Goal: Transaction & Acquisition: Book appointment/travel/reservation

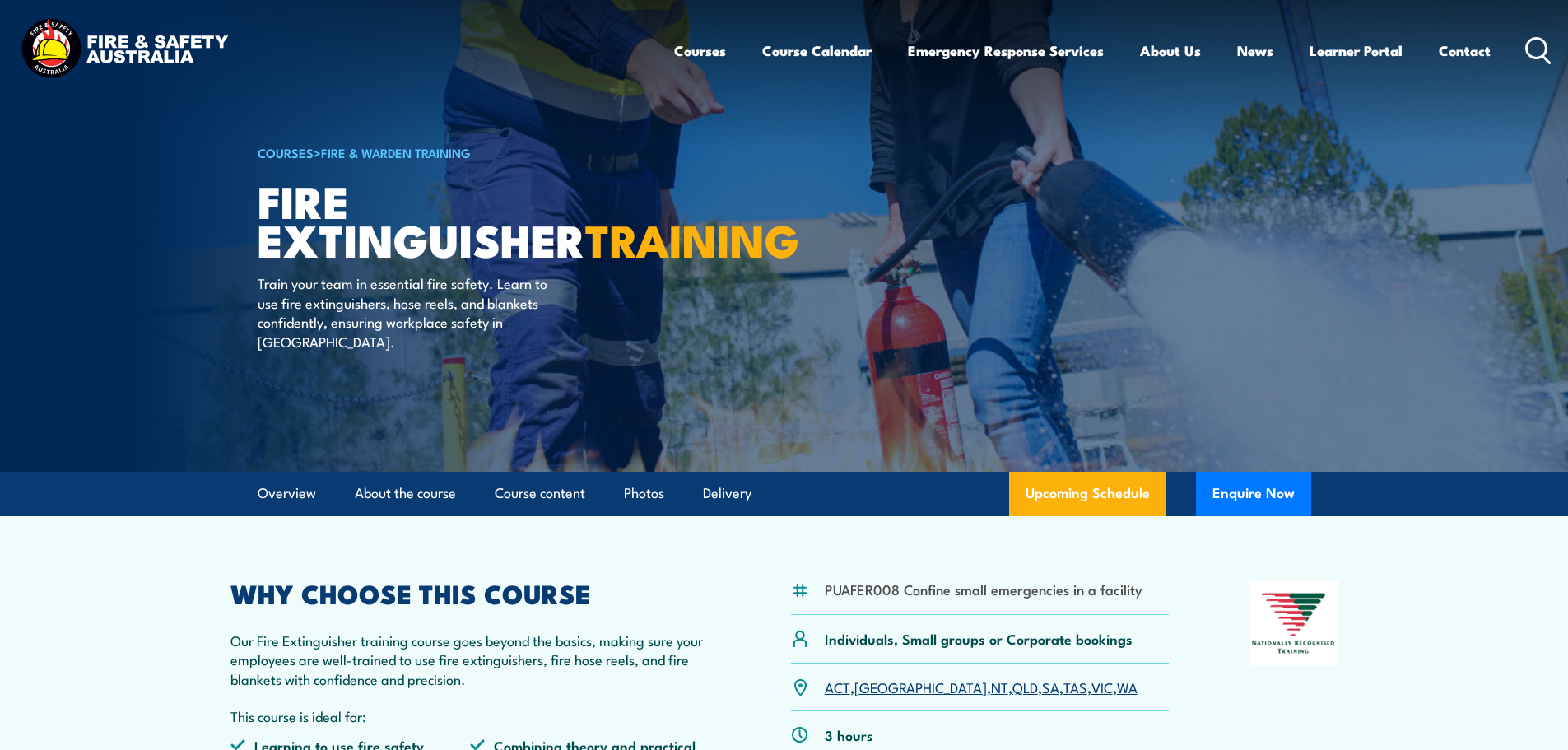
click at [1118, 676] on link "WA" at bounding box center [1128, 685] width 20 height 19
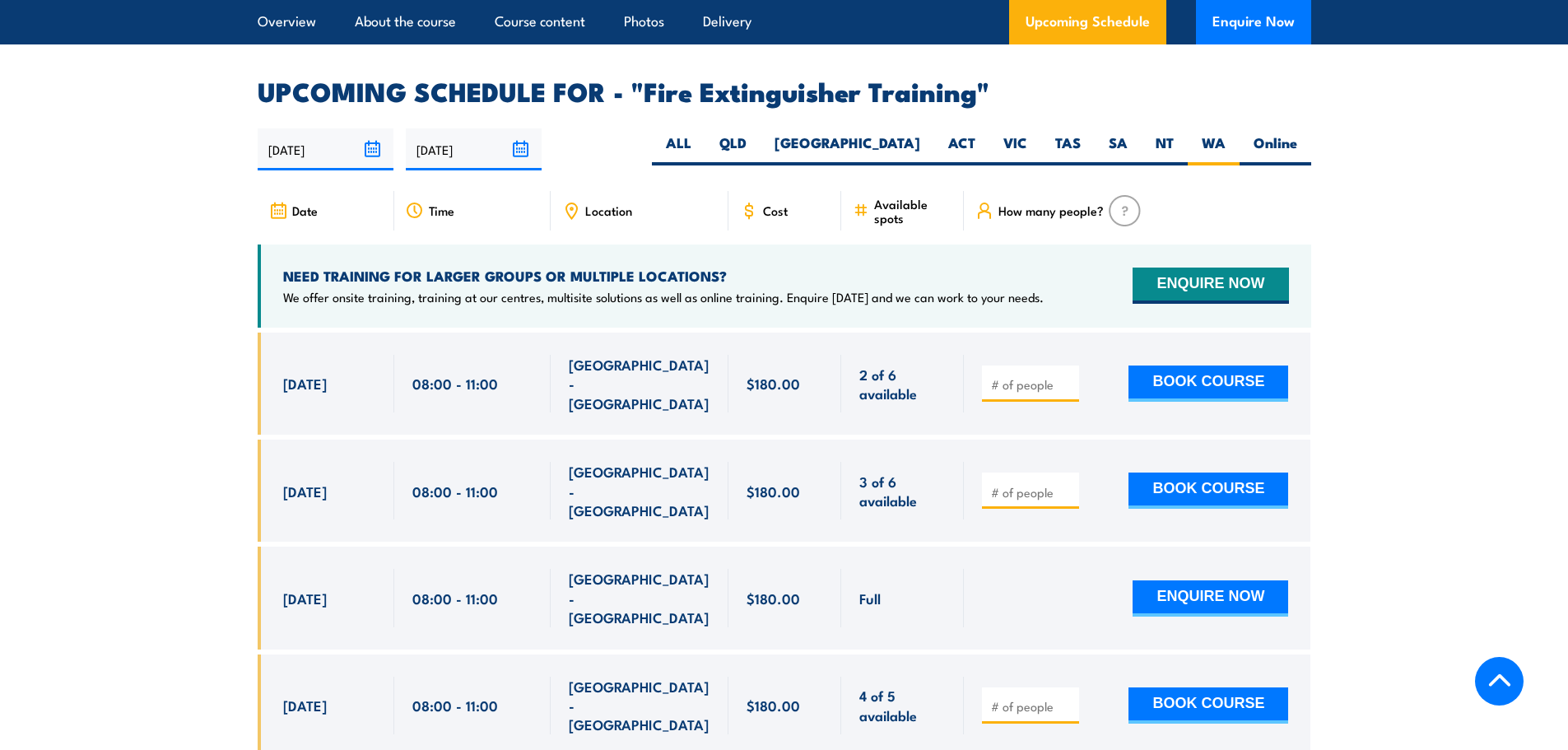
scroll to position [2762, 0]
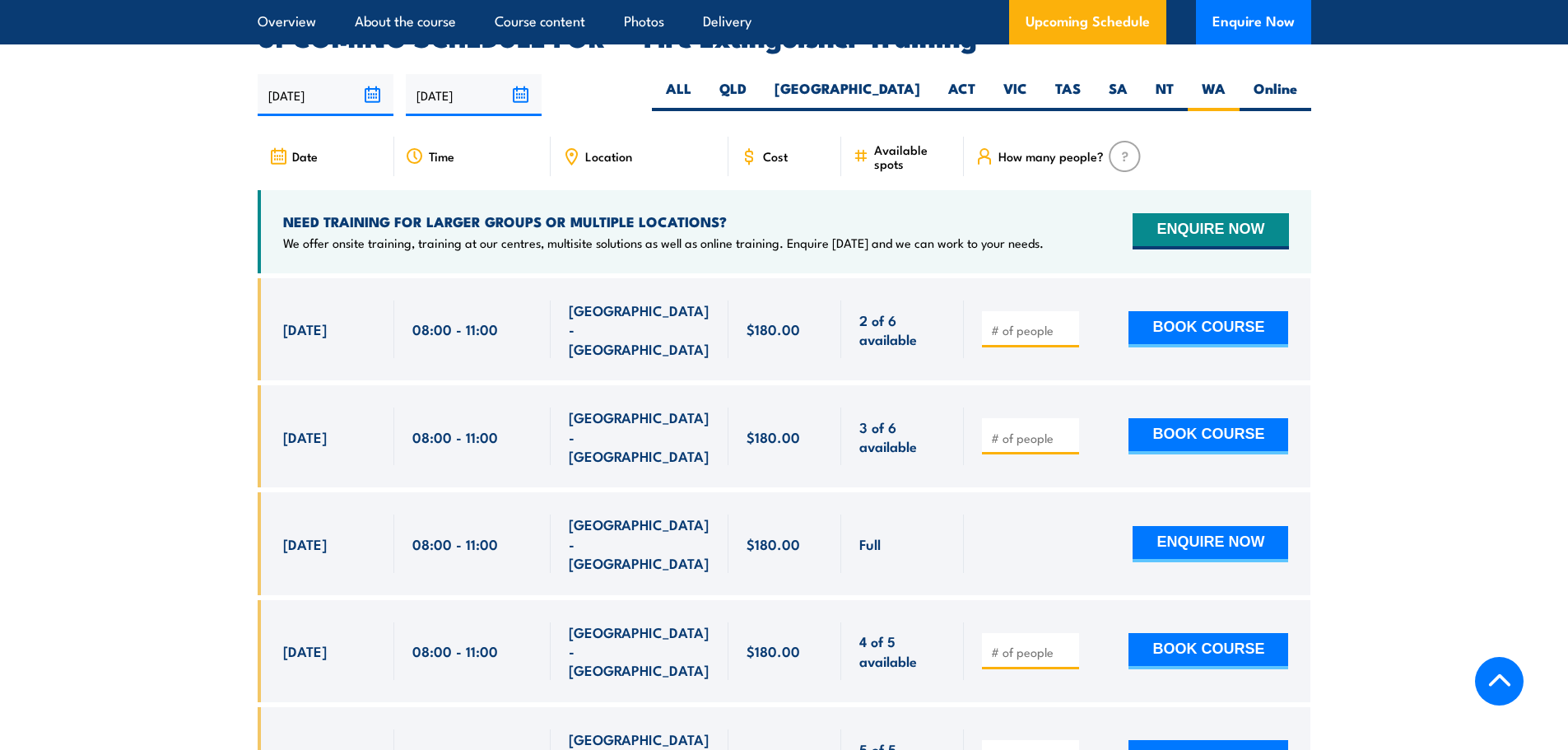
click at [1027, 644] on input "number" at bounding box center [1032, 652] width 82 height 17
type input "1"
click at [992, 749] on input "number" at bounding box center [1032, 759] width 82 height 17
type input "1"
click at [1188, 740] on button "BOOK COURSE" at bounding box center [1208, 757] width 160 height 36
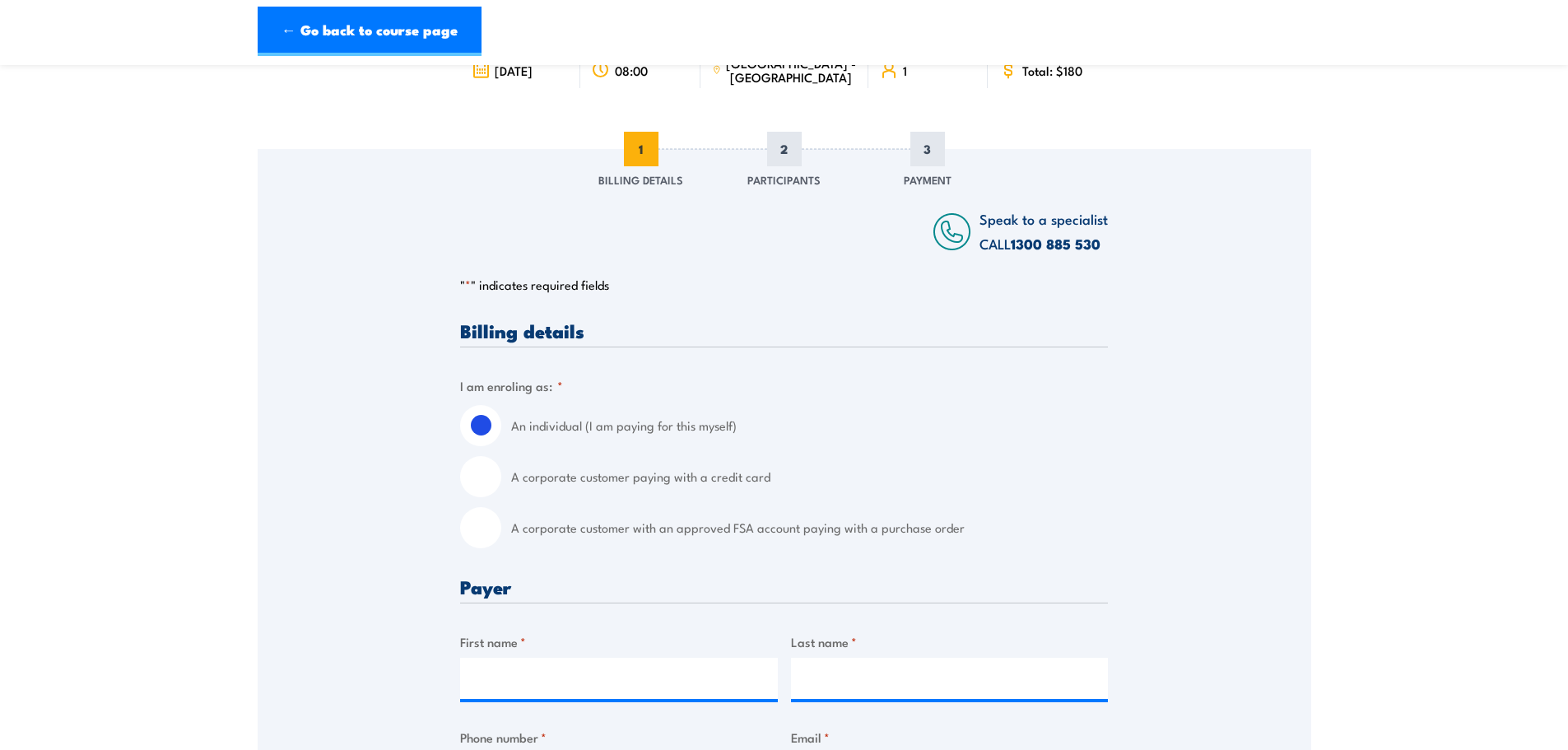
scroll to position [164, 0]
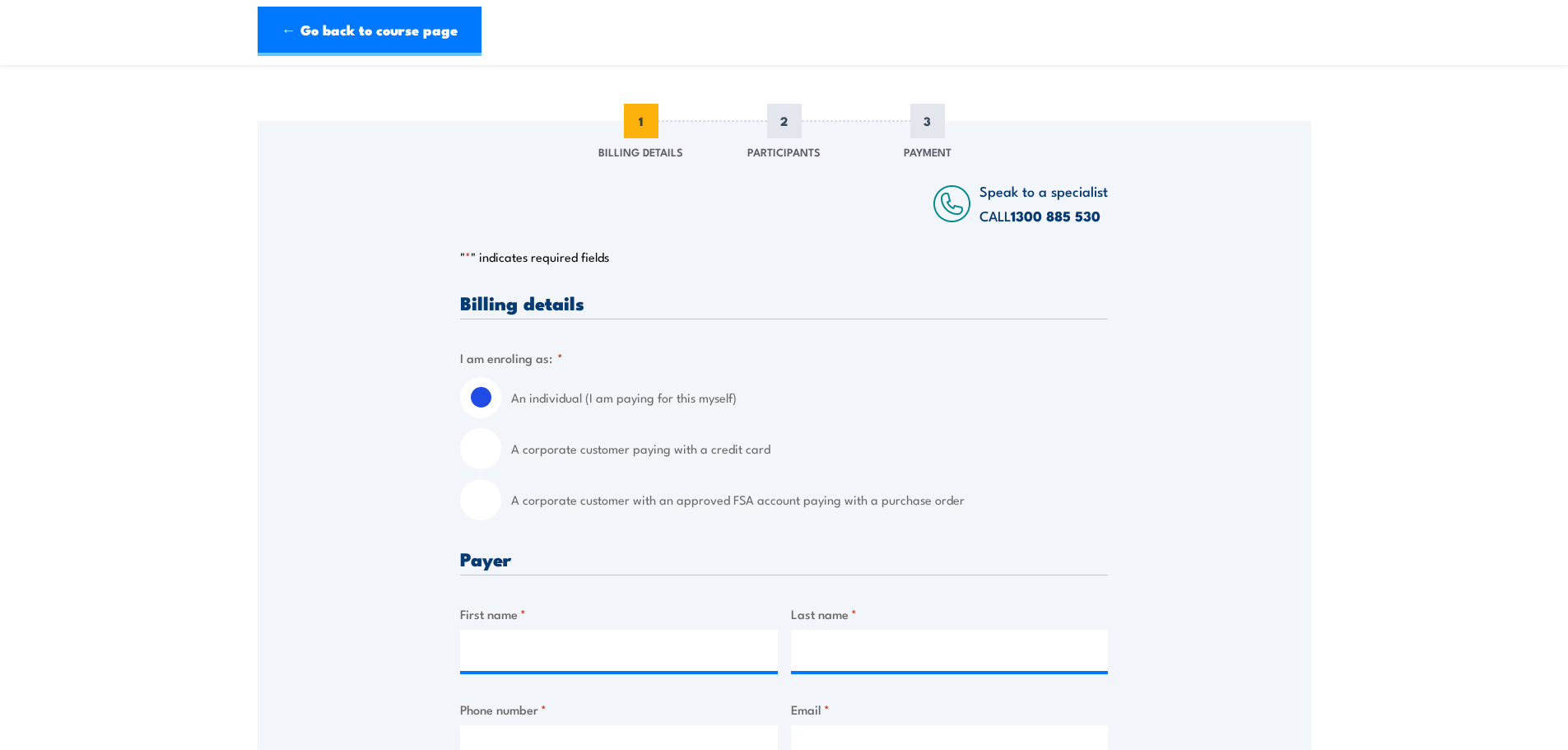
click at [496, 443] on input "A corporate customer paying with a credit card" at bounding box center [481, 448] width 42 height 42
radio input "true"
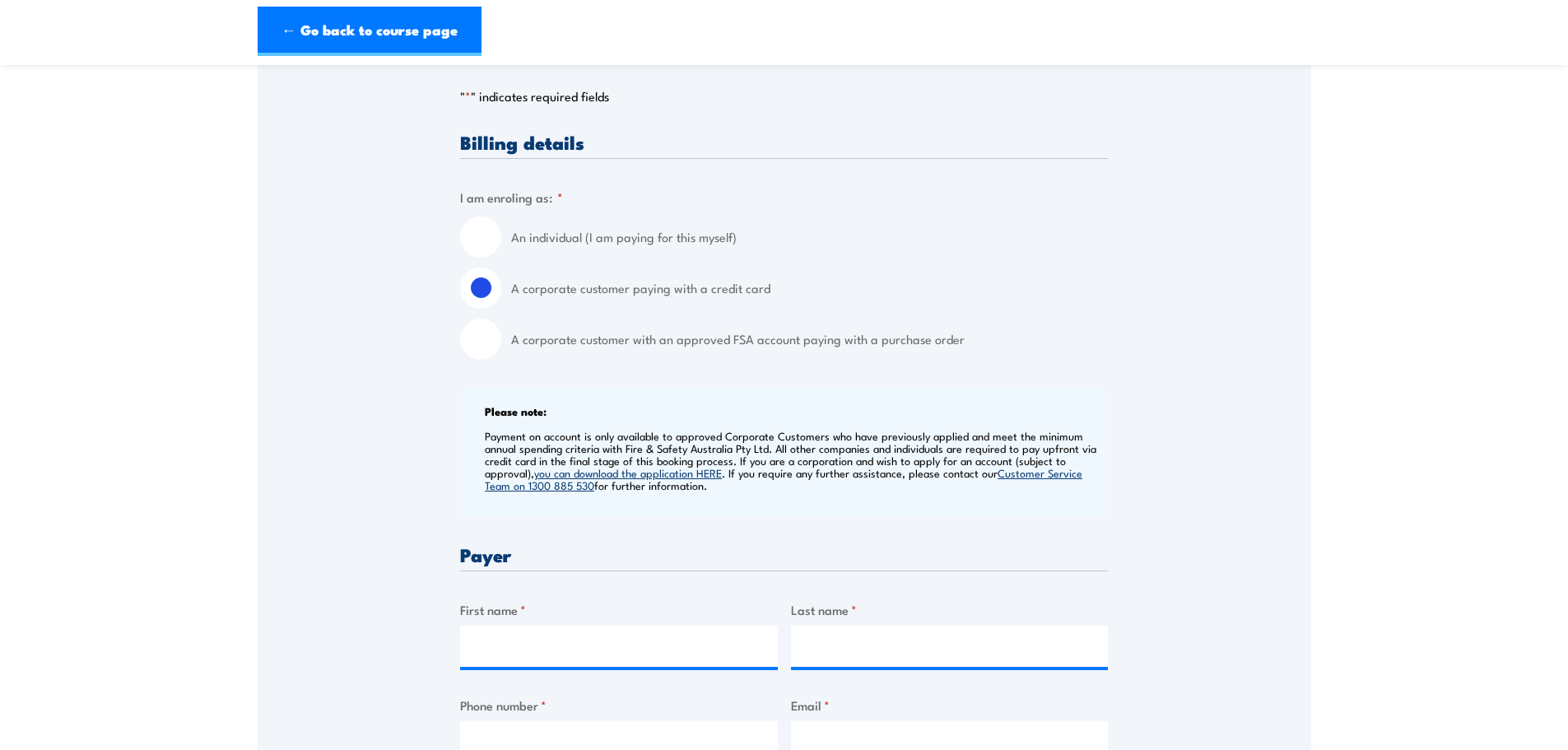
scroll to position [411, 0]
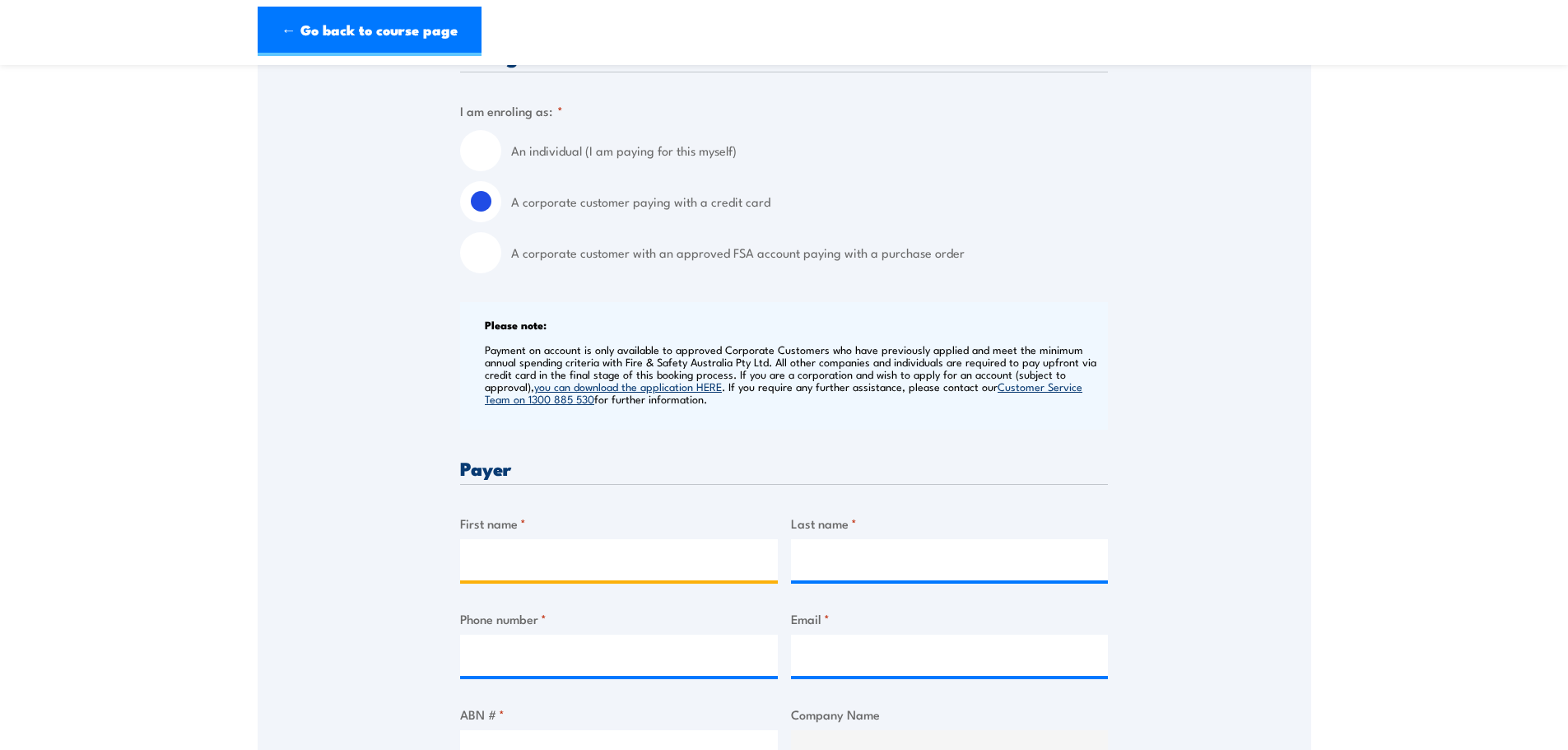
click at [519, 539] on input "First name *" at bounding box center [619, 559] width 317 height 42
type input "Lianna"
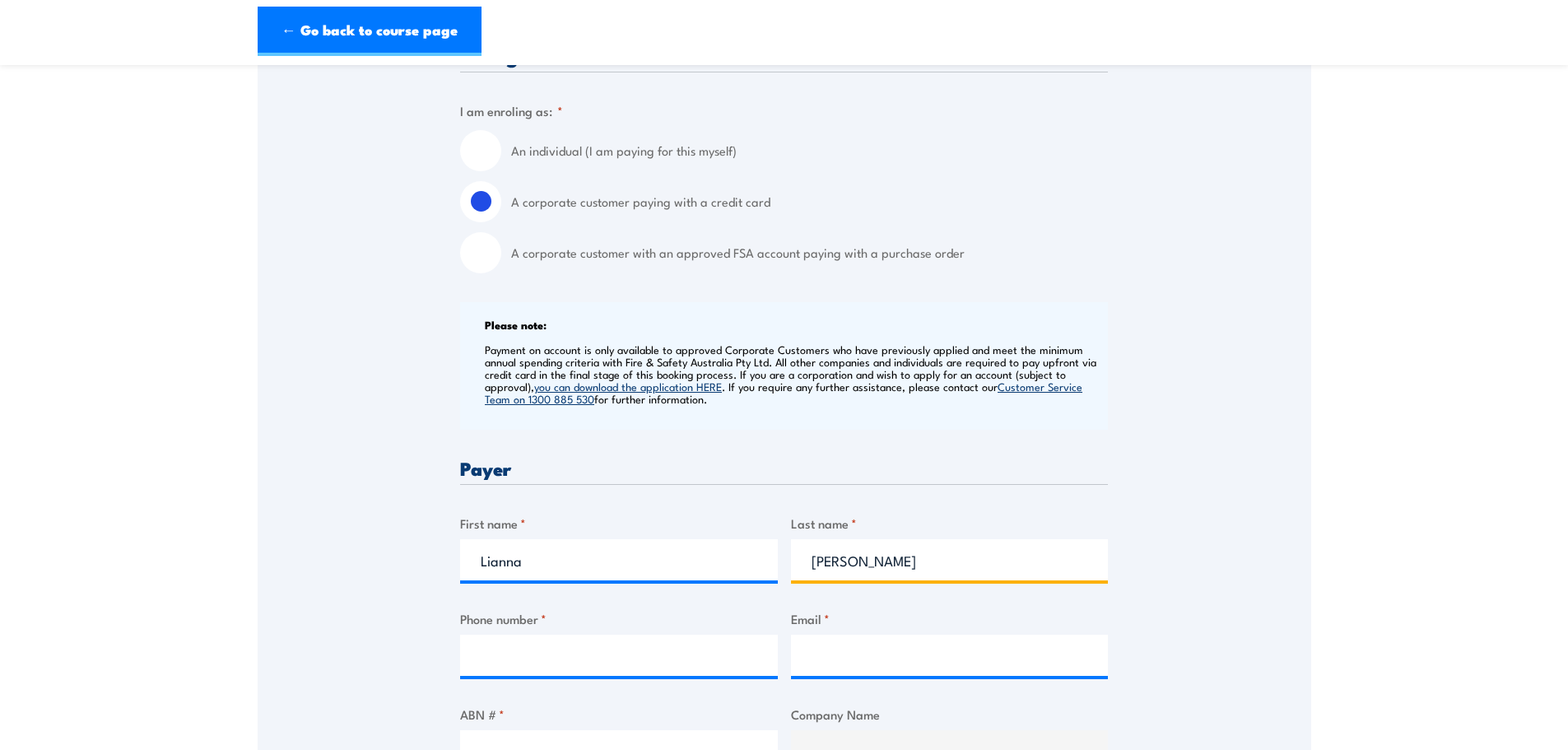
type input "Leach"
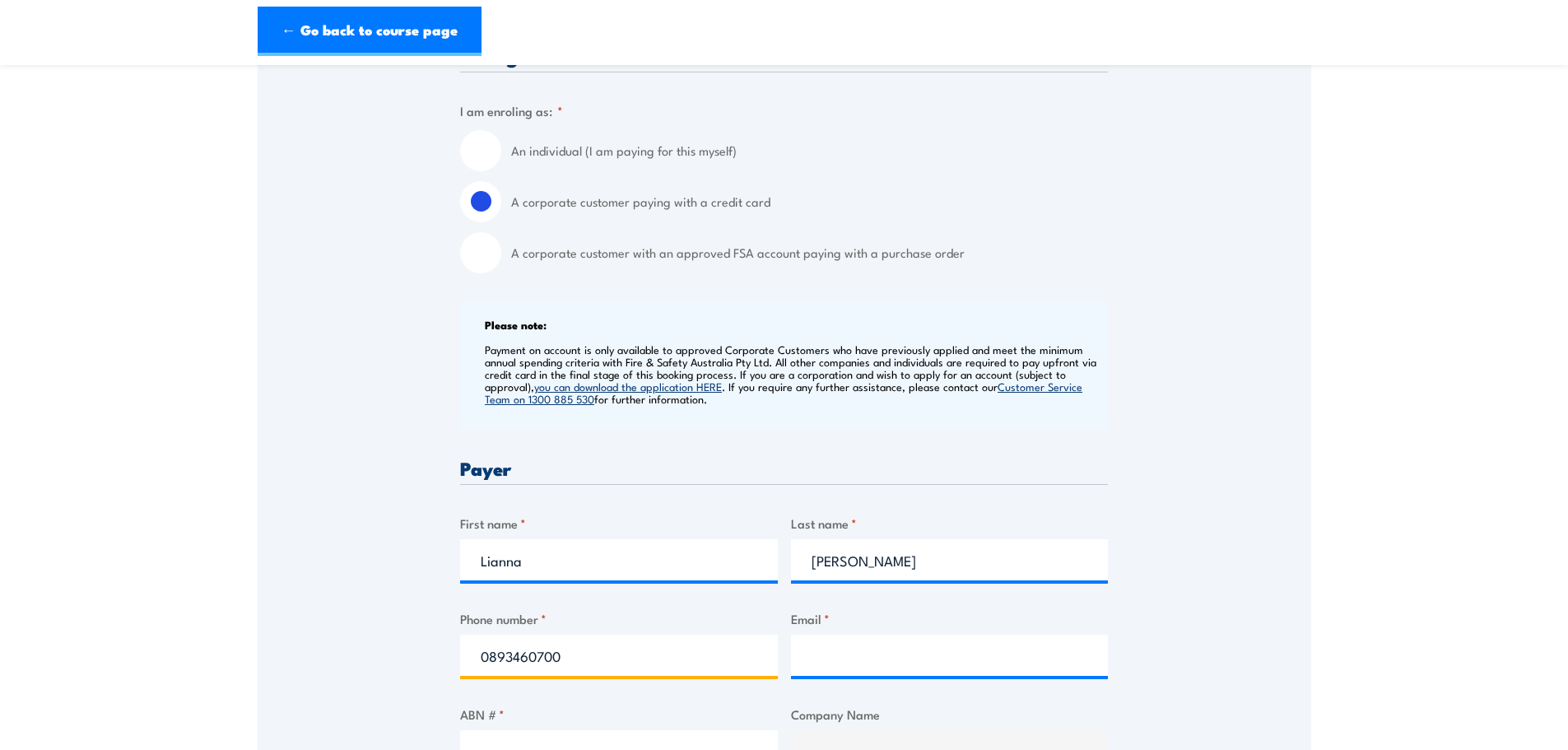
type input "0893460700"
type input "lianna@cdigroup.com"
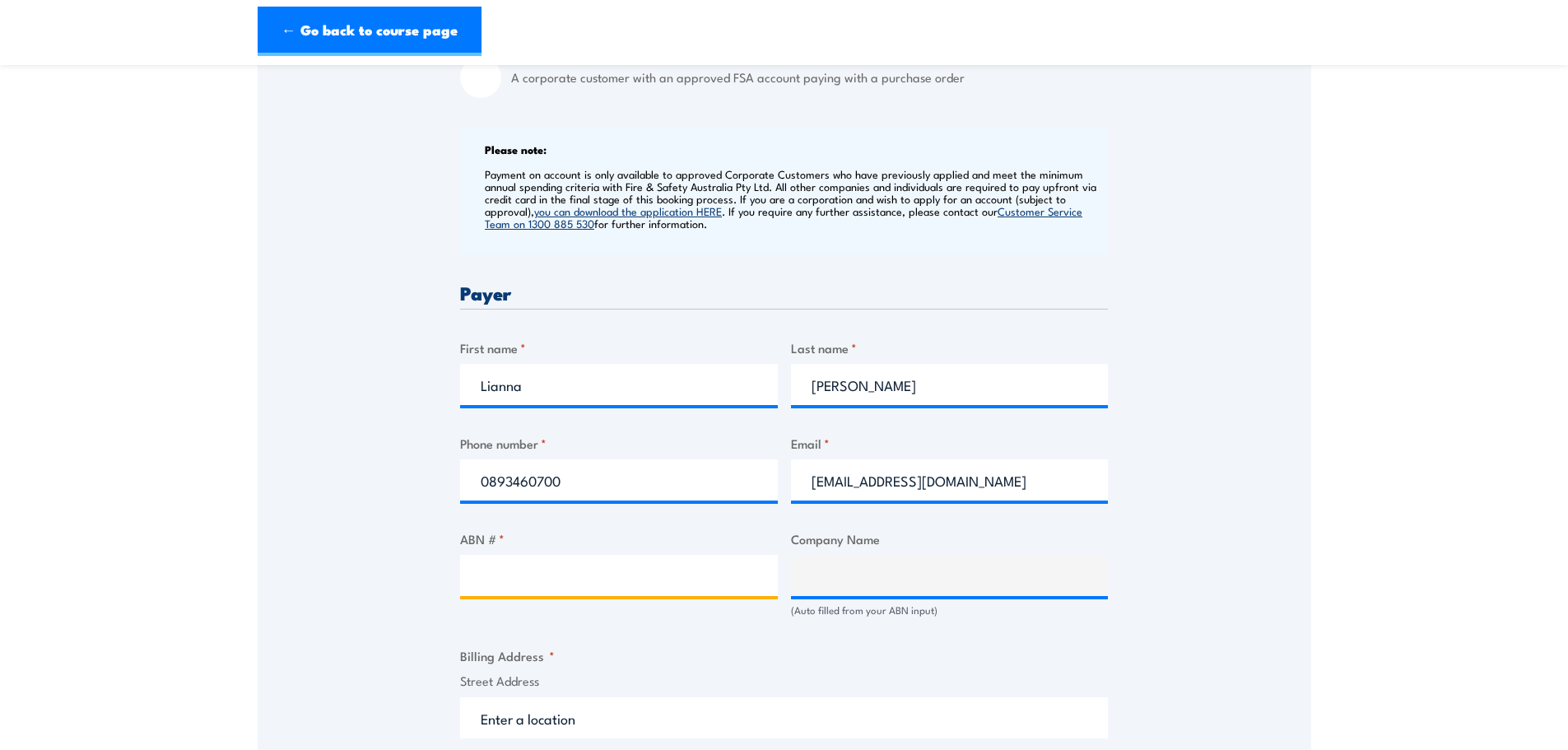
scroll to position [669, 0]
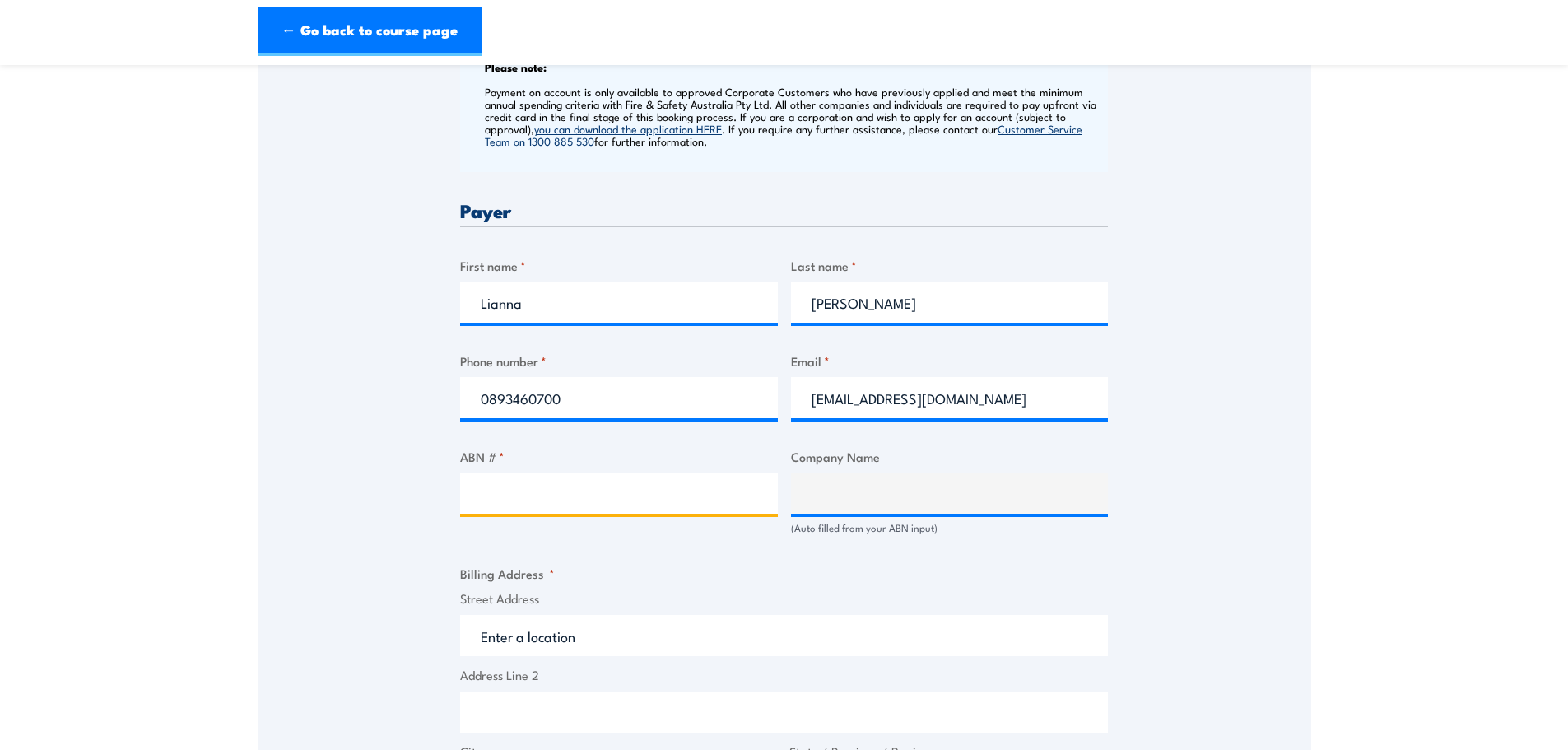
paste input "92 056 787 734"
type input "92 056 787 734"
type input "CDI GROUP PTY LTD"
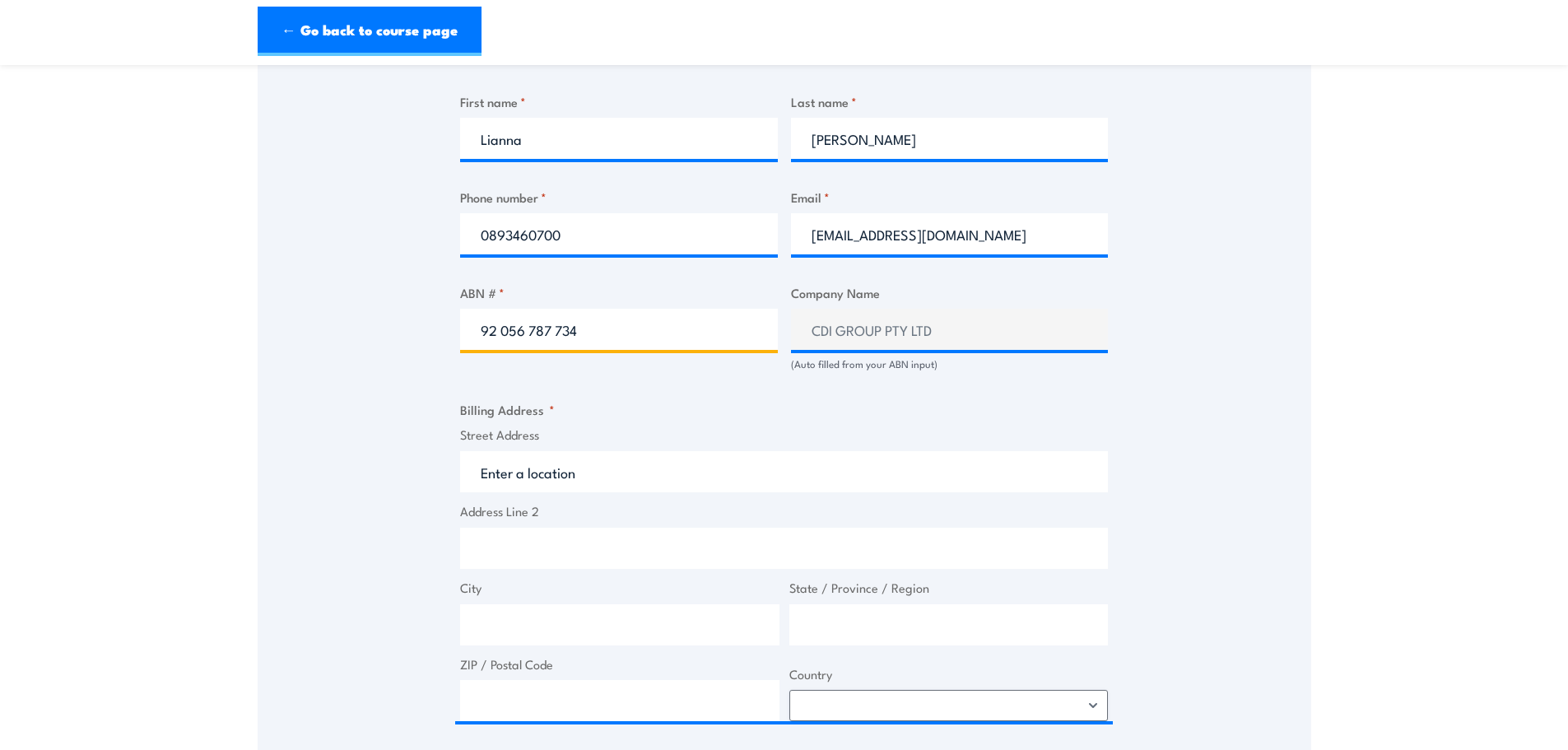
scroll to position [834, 0]
type input "92 056 787 734"
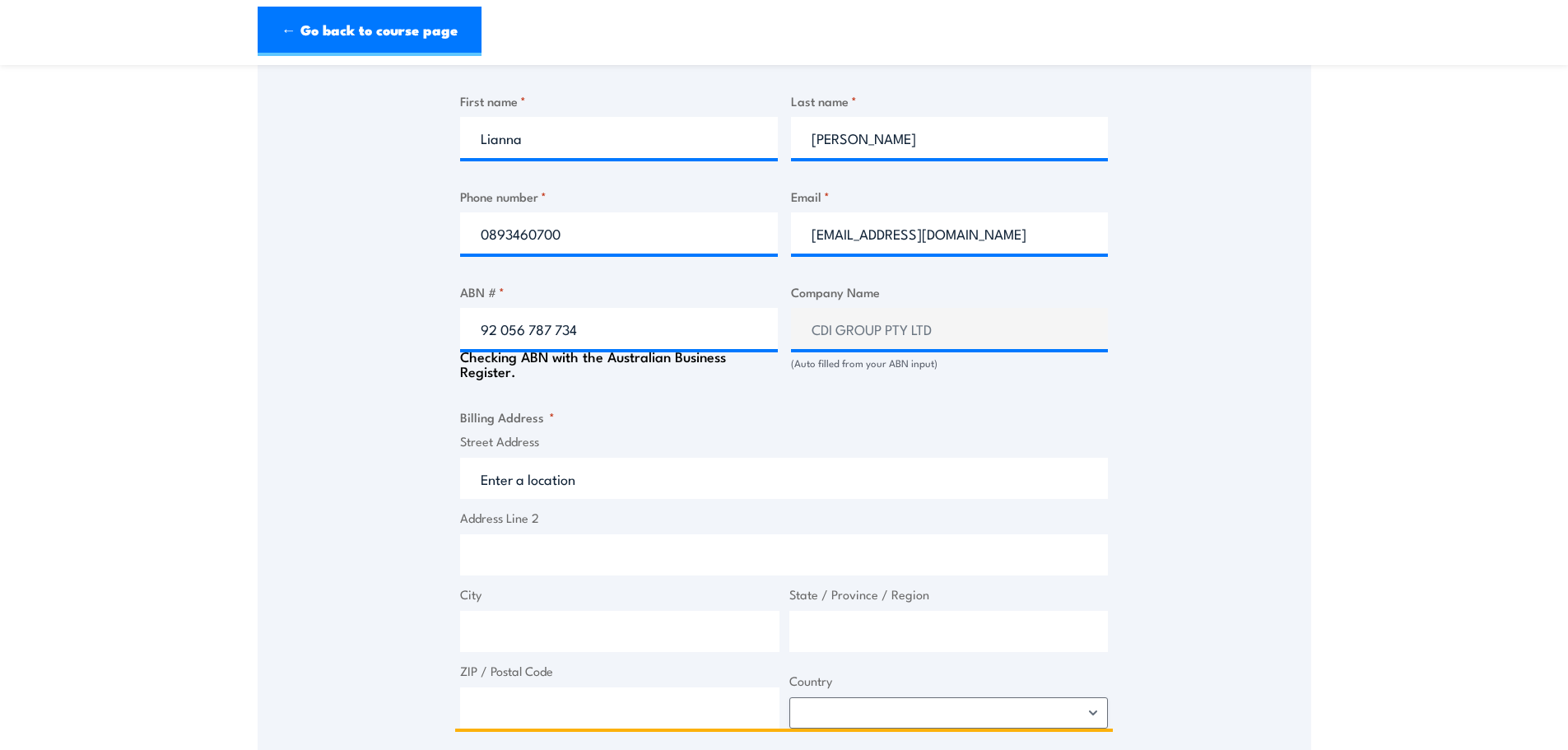
click at [579, 476] on input "Street Address" at bounding box center [784, 478] width 648 height 42
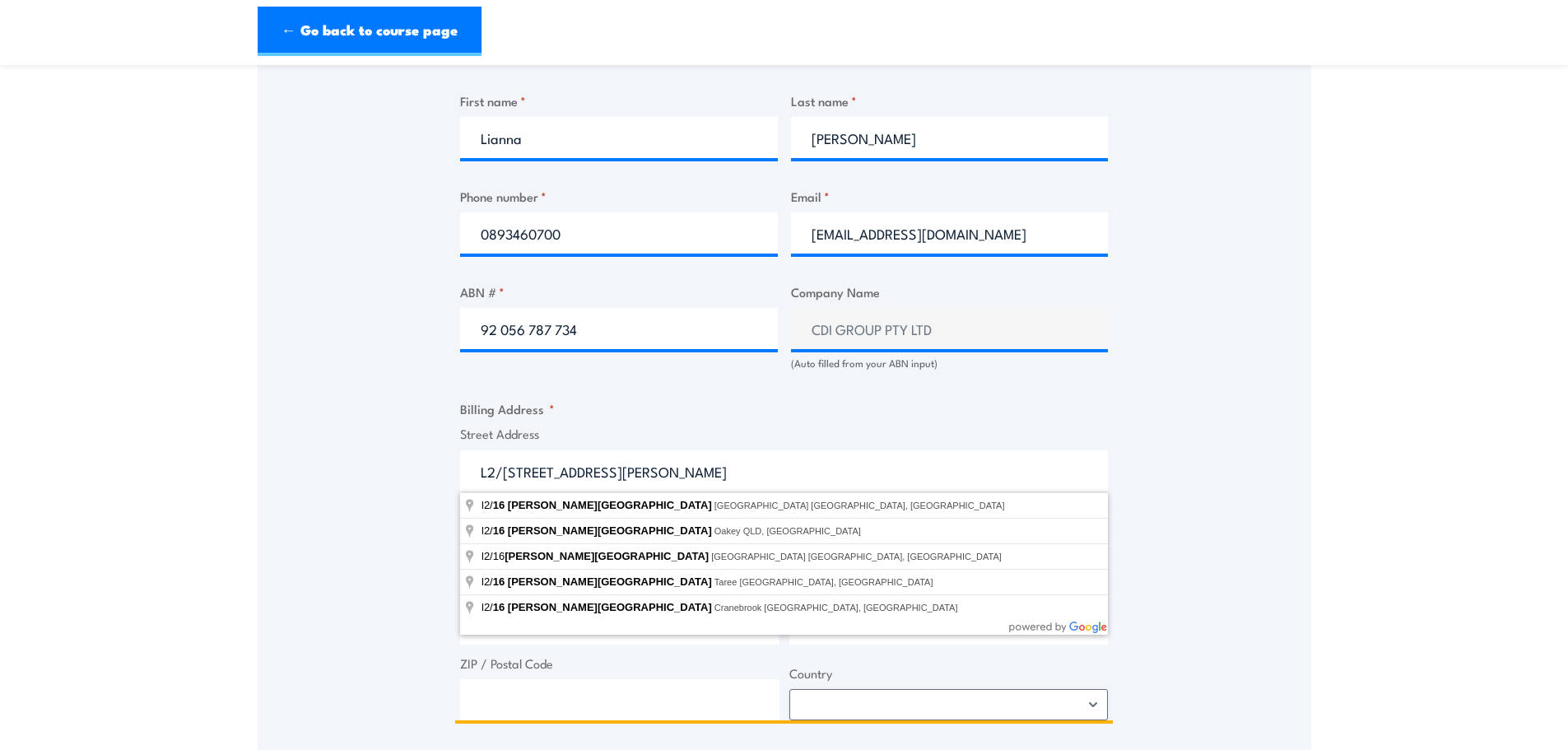
type input "L2/16 Milligan Street"
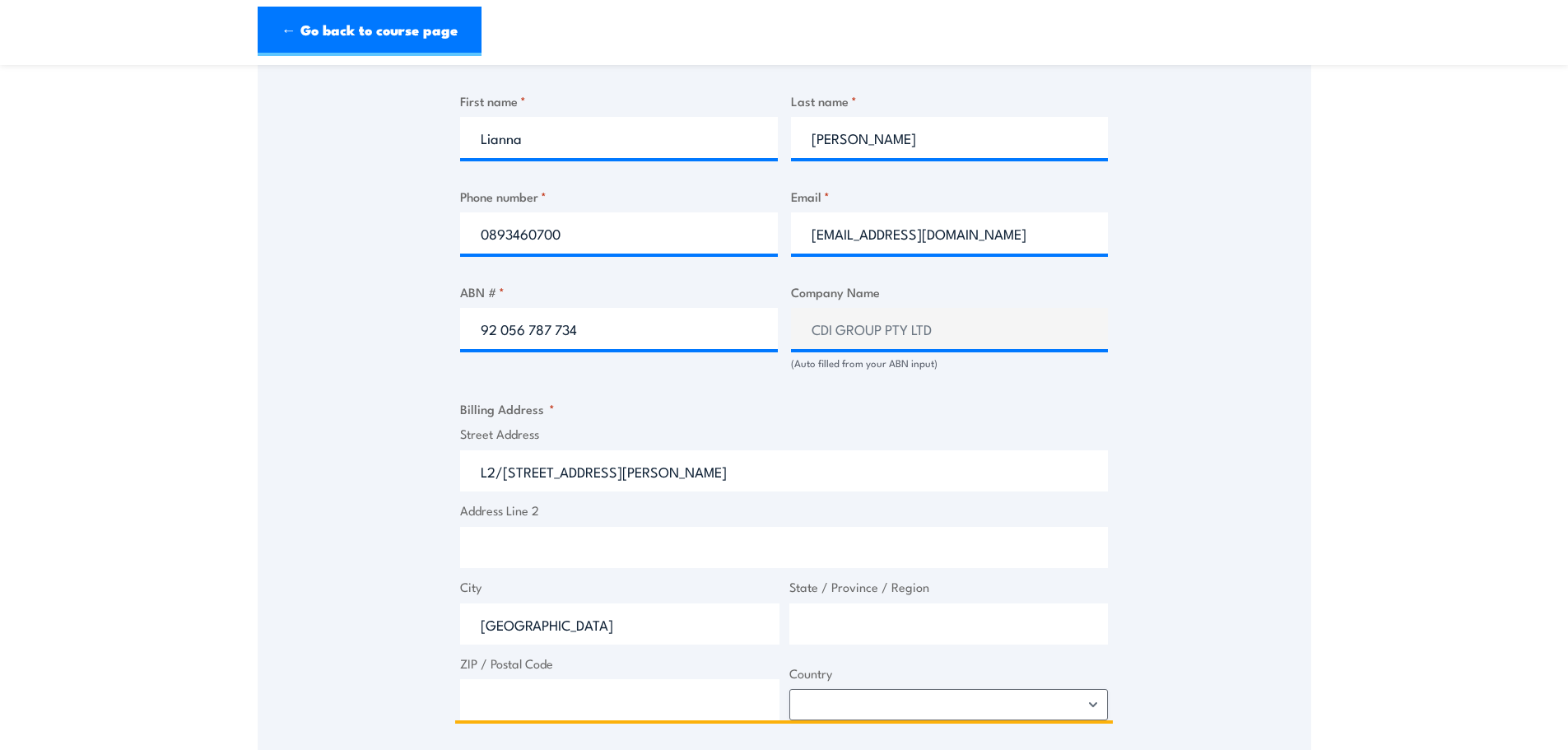
type input "Perth"
type input "WA"
type input "6000"
select select "Australia"
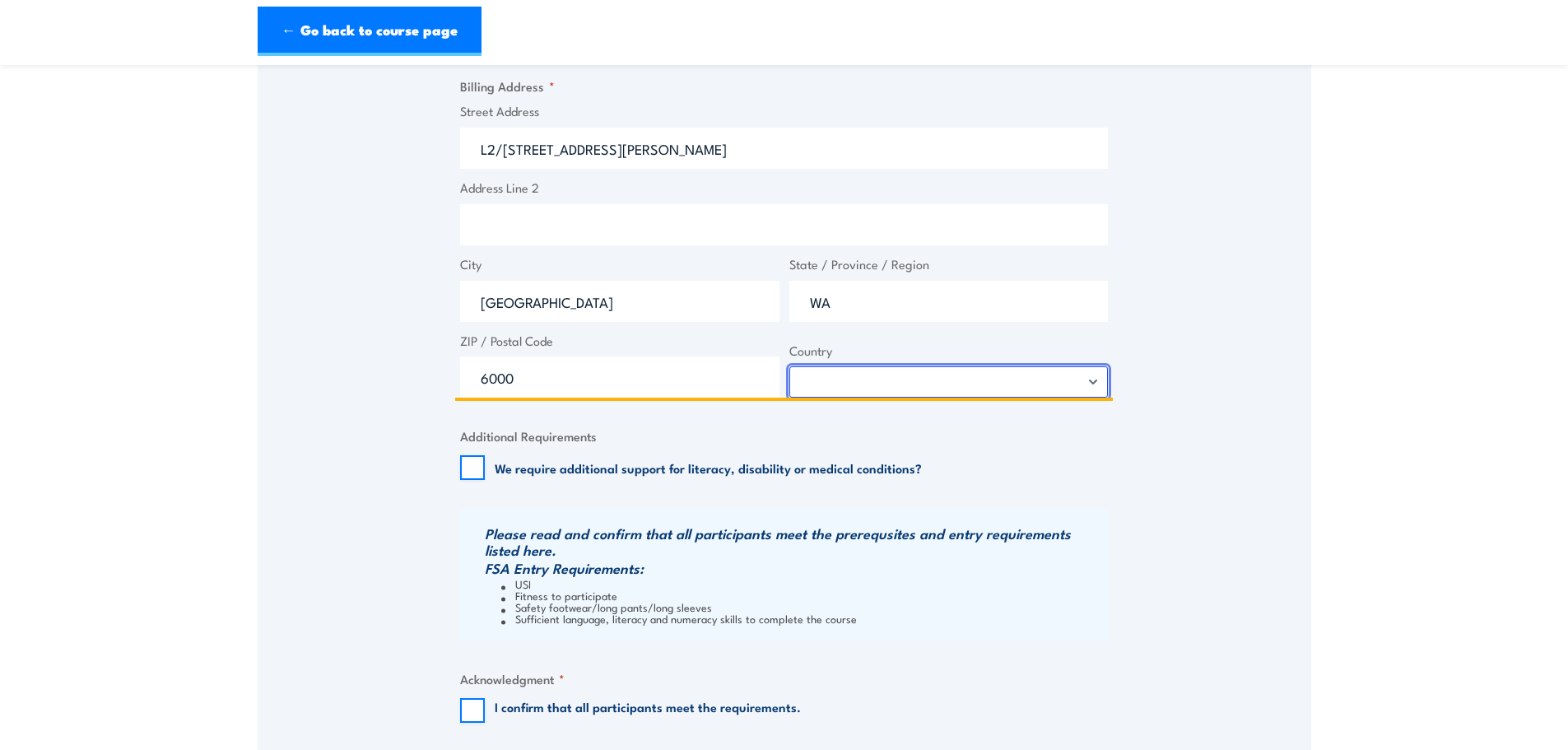
scroll to position [1245, 0]
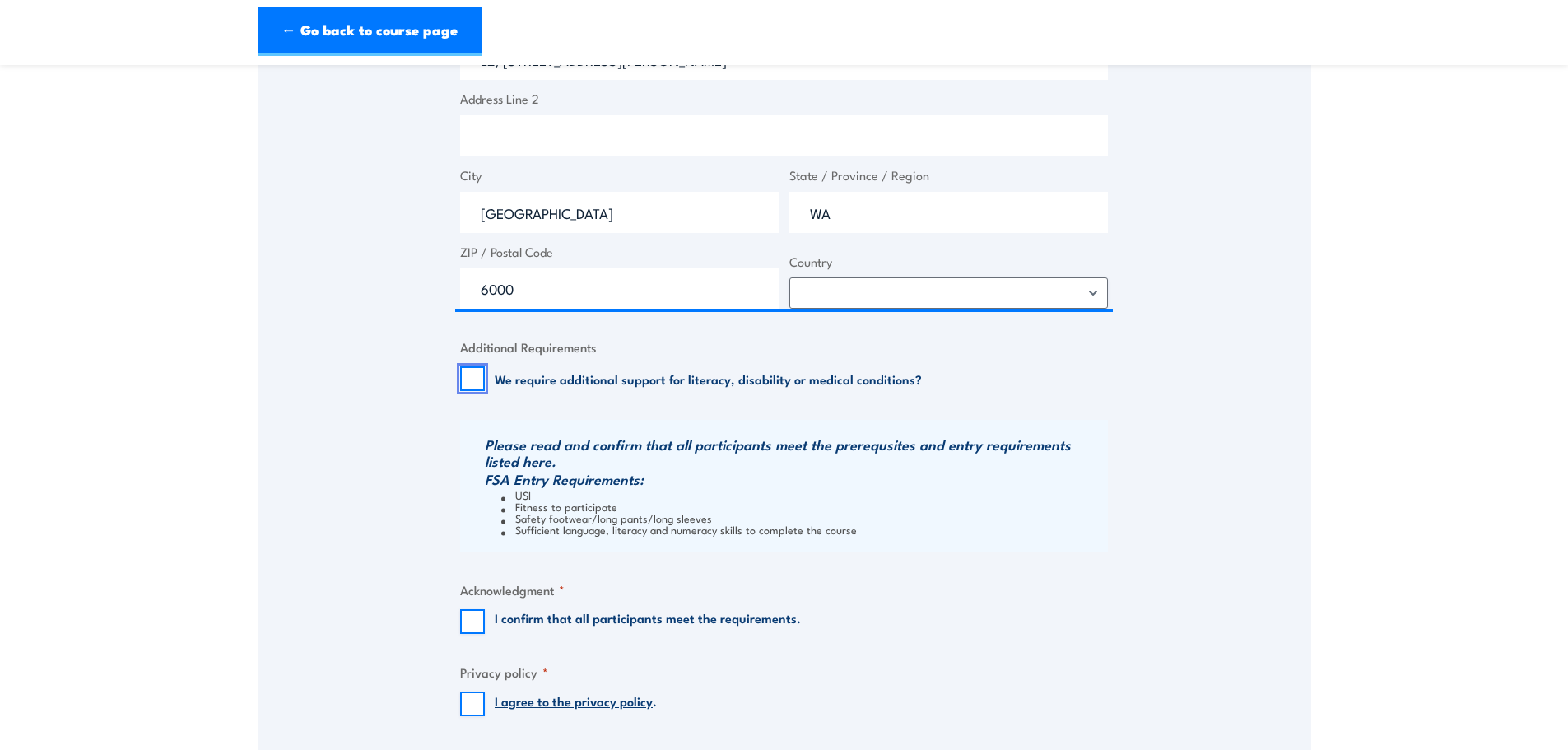
click at [461, 372] on input "We require additional support for literacy, disability or medical conditions?" at bounding box center [473, 378] width 25 height 25
checkbox input "true"
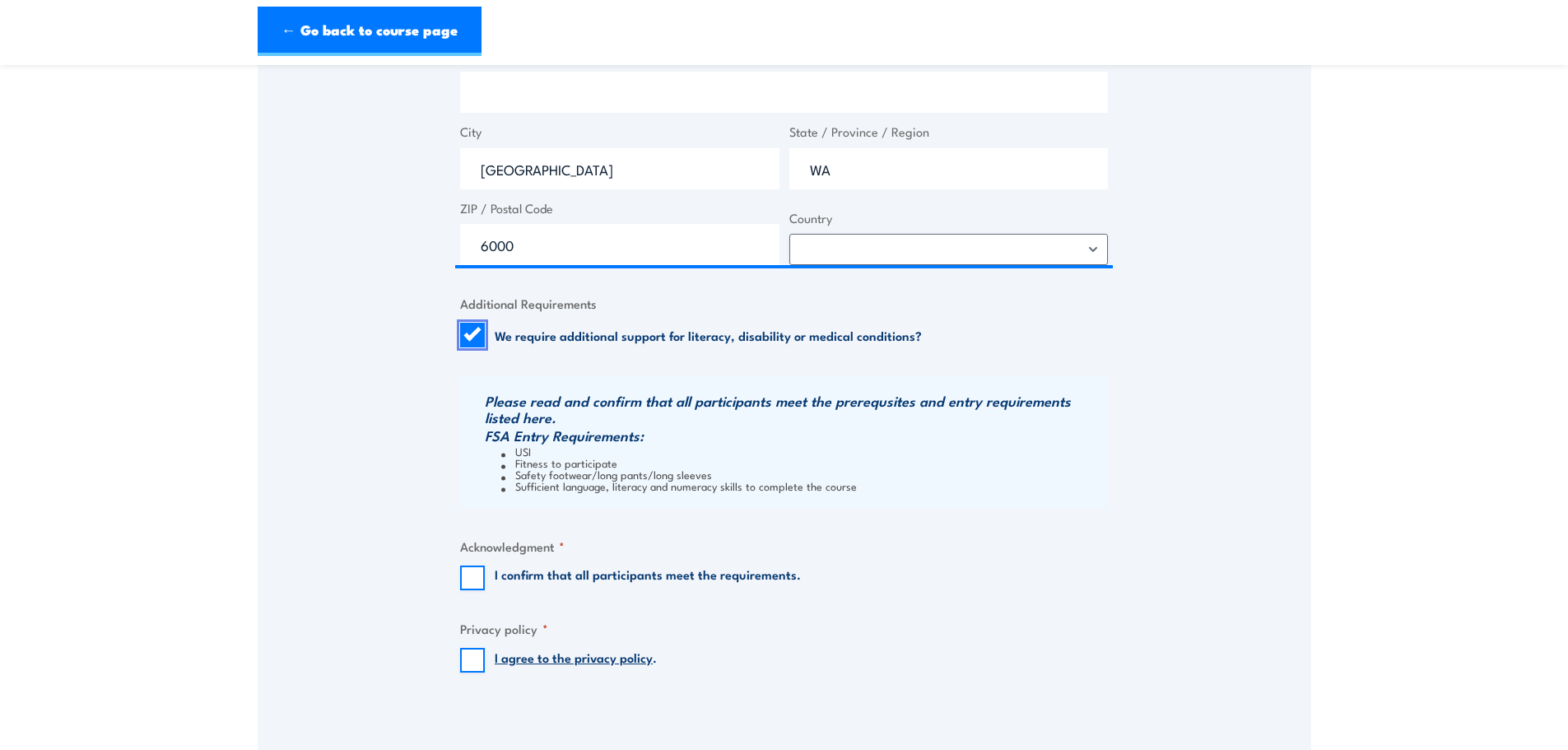
scroll to position [1327, 0]
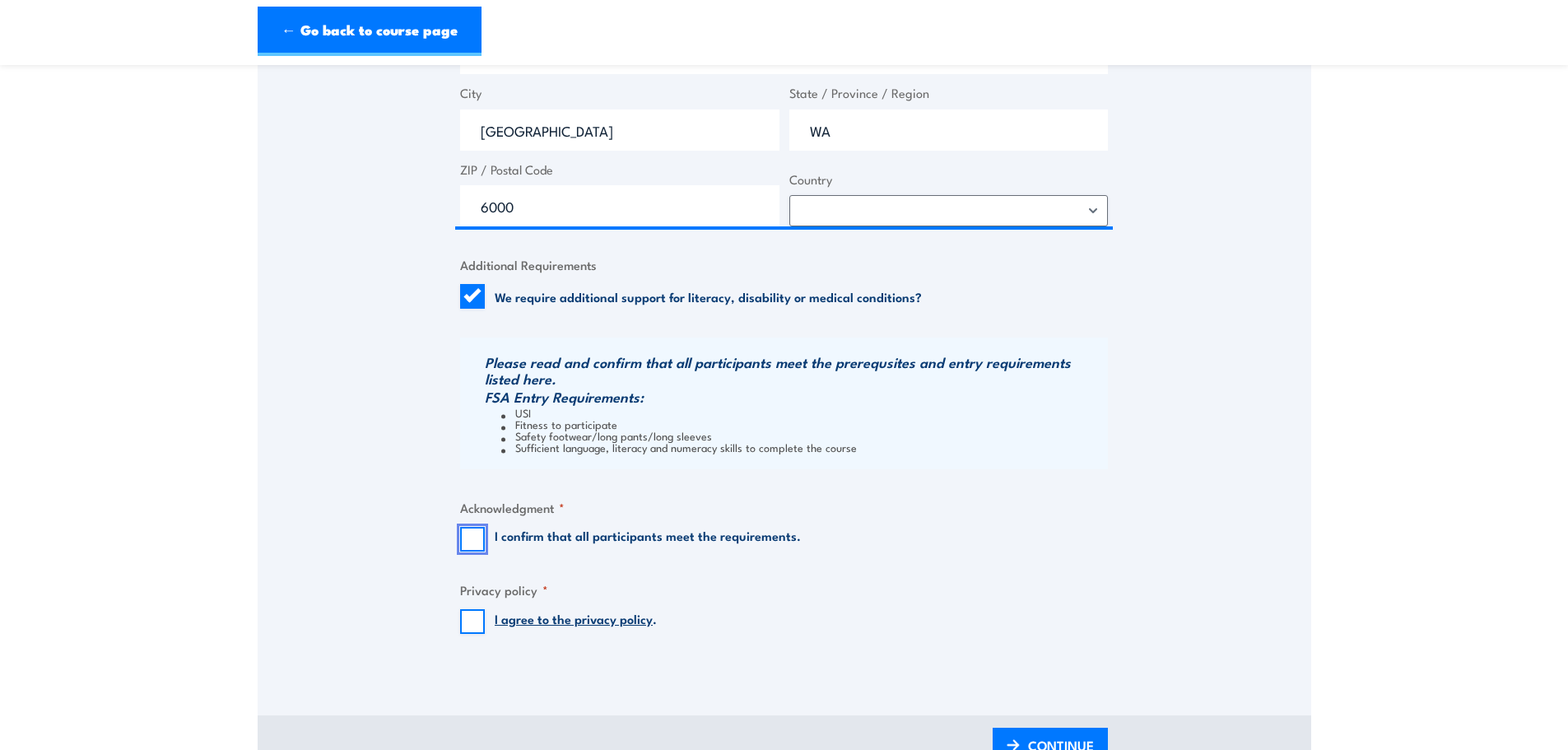
drag, startPoint x: 477, startPoint y: 539, endPoint x: 495, endPoint y: 581, distance: 45.7
click at [478, 538] on input "I confirm that all participants meet the requirements." at bounding box center [473, 539] width 25 height 25
checkbox input "true"
click at [485, 618] on div "I agree to the privacy policy ." at bounding box center [558, 621] width 197 height 25
click at [469, 292] on input "We require additional support for literacy, disability or medical conditions?" at bounding box center [473, 296] width 25 height 25
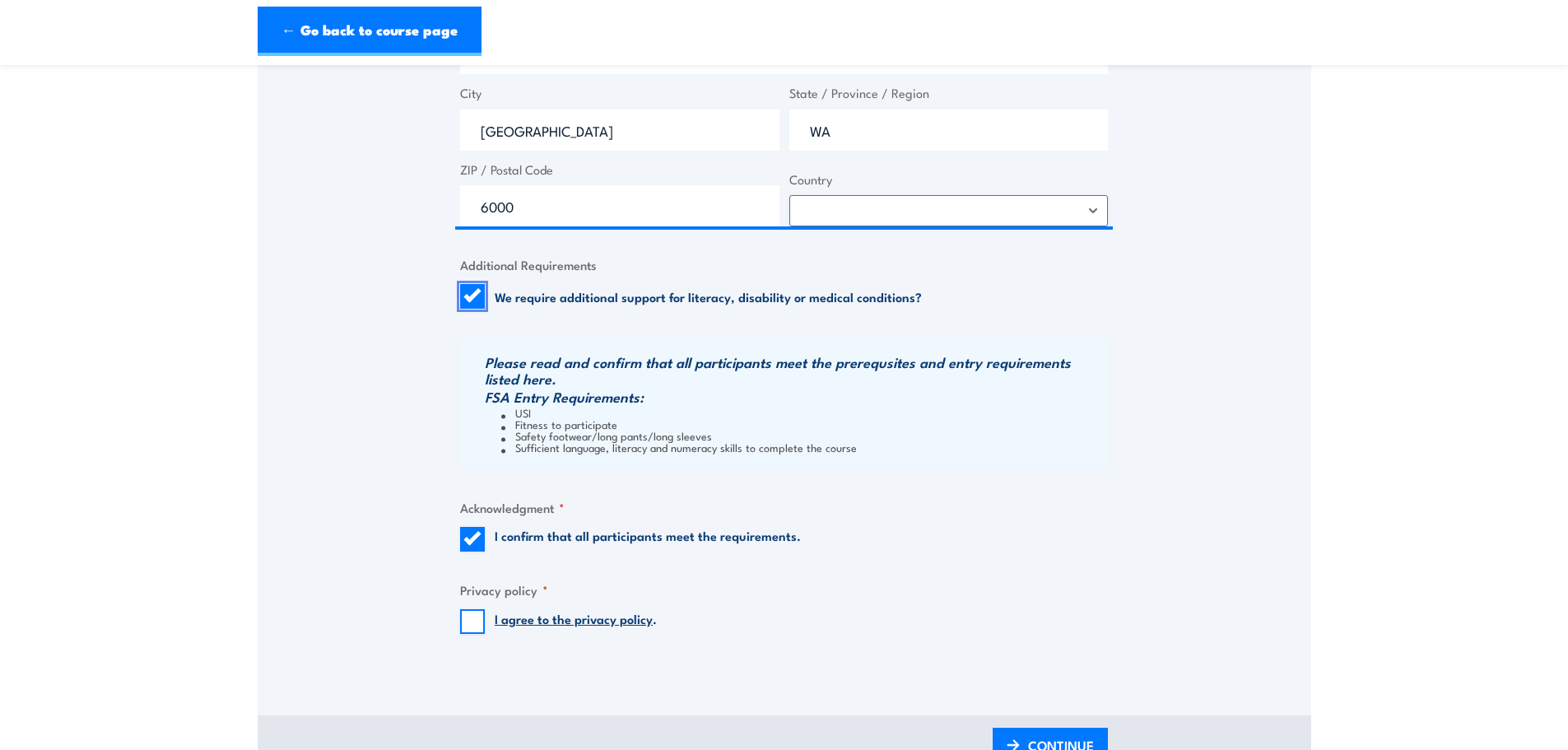
checkbox input "false"
click at [470, 627] on input "I agree to the privacy policy ." at bounding box center [473, 621] width 25 height 25
checkbox input "true"
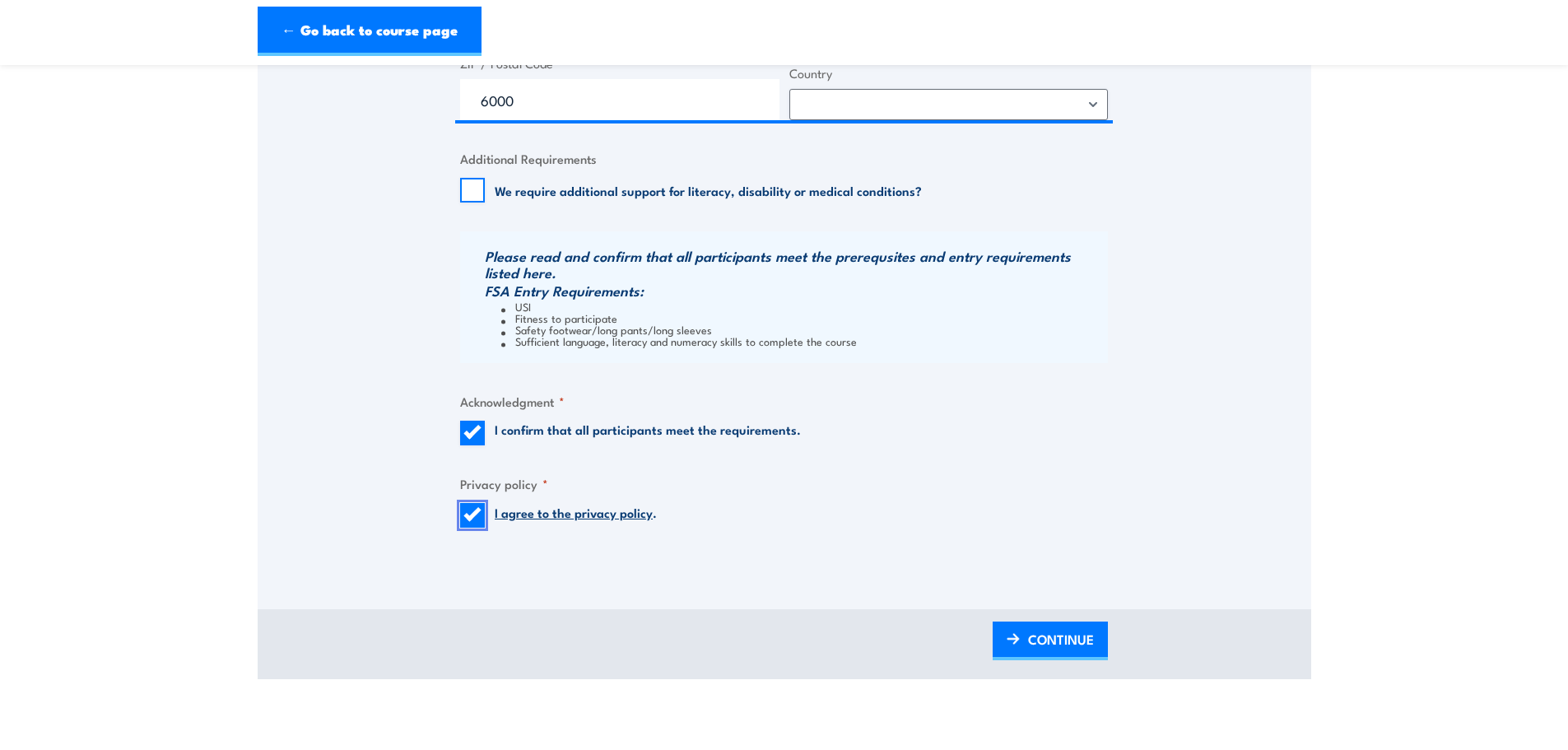
scroll to position [1575, 0]
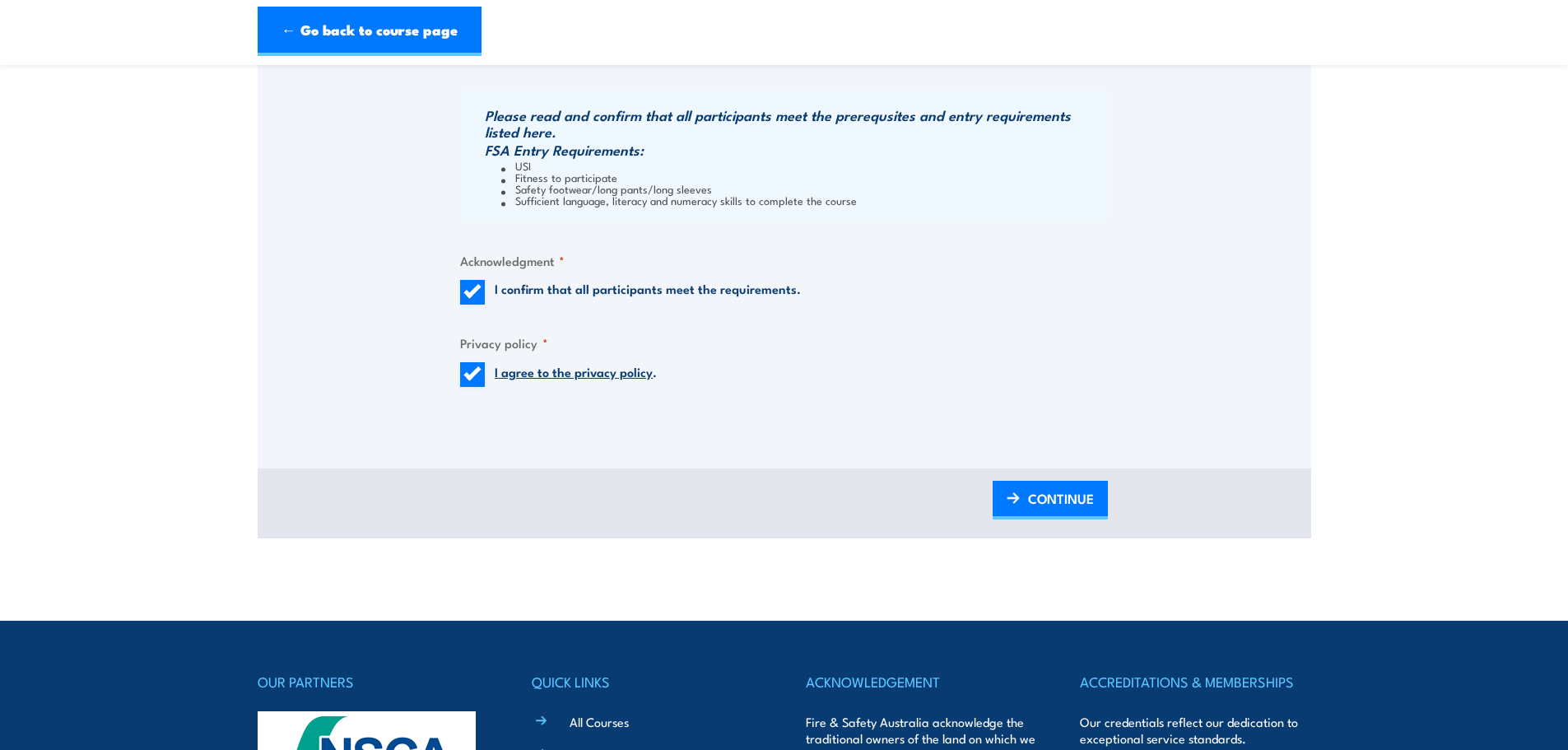
click at [1018, 476] on div "BACK CONTINUE" at bounding box center [784, 504] width 1054 height 70
click at [1017, 492] on img at bounding box center [1013, 497] width 13 height 11
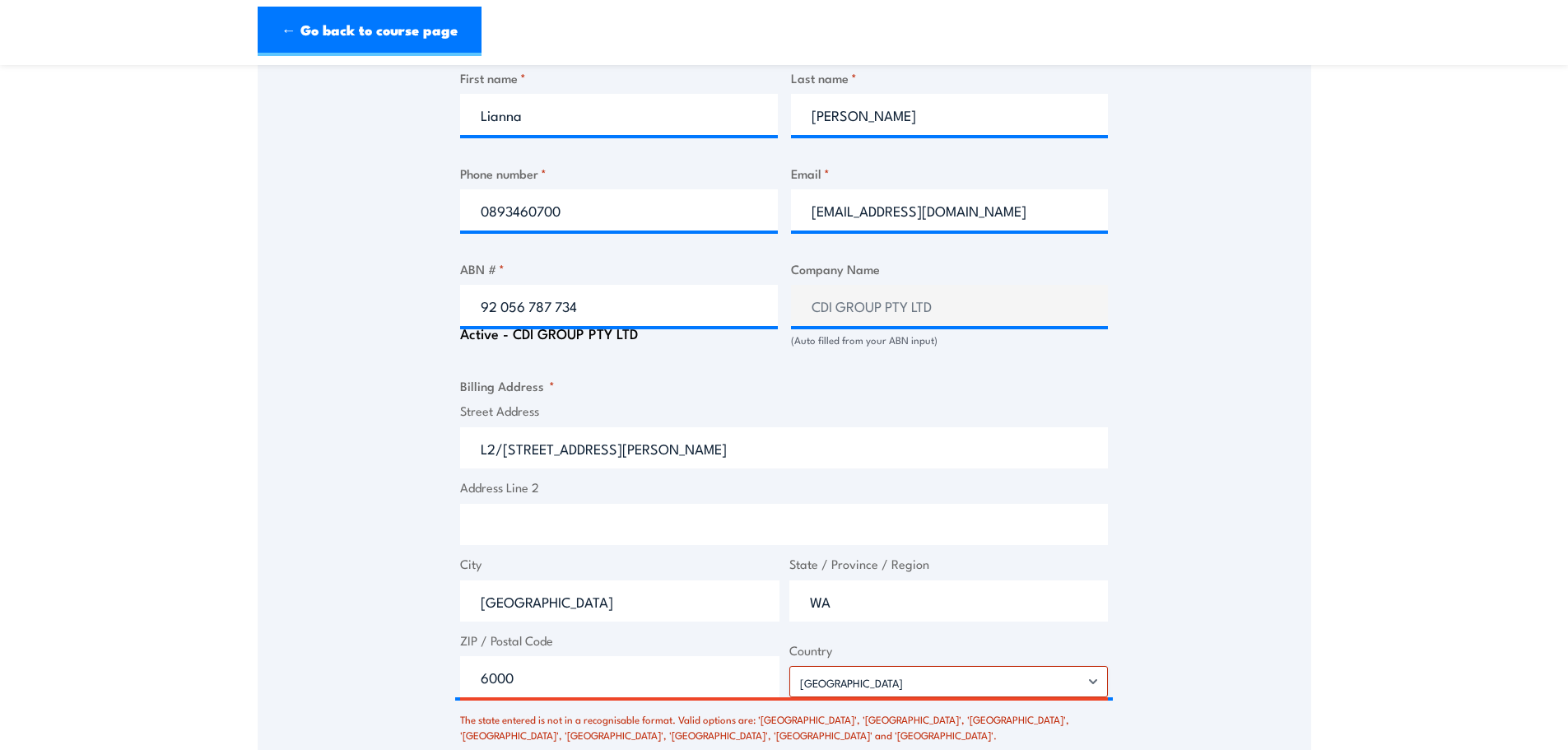
scroll to position [963, 0]
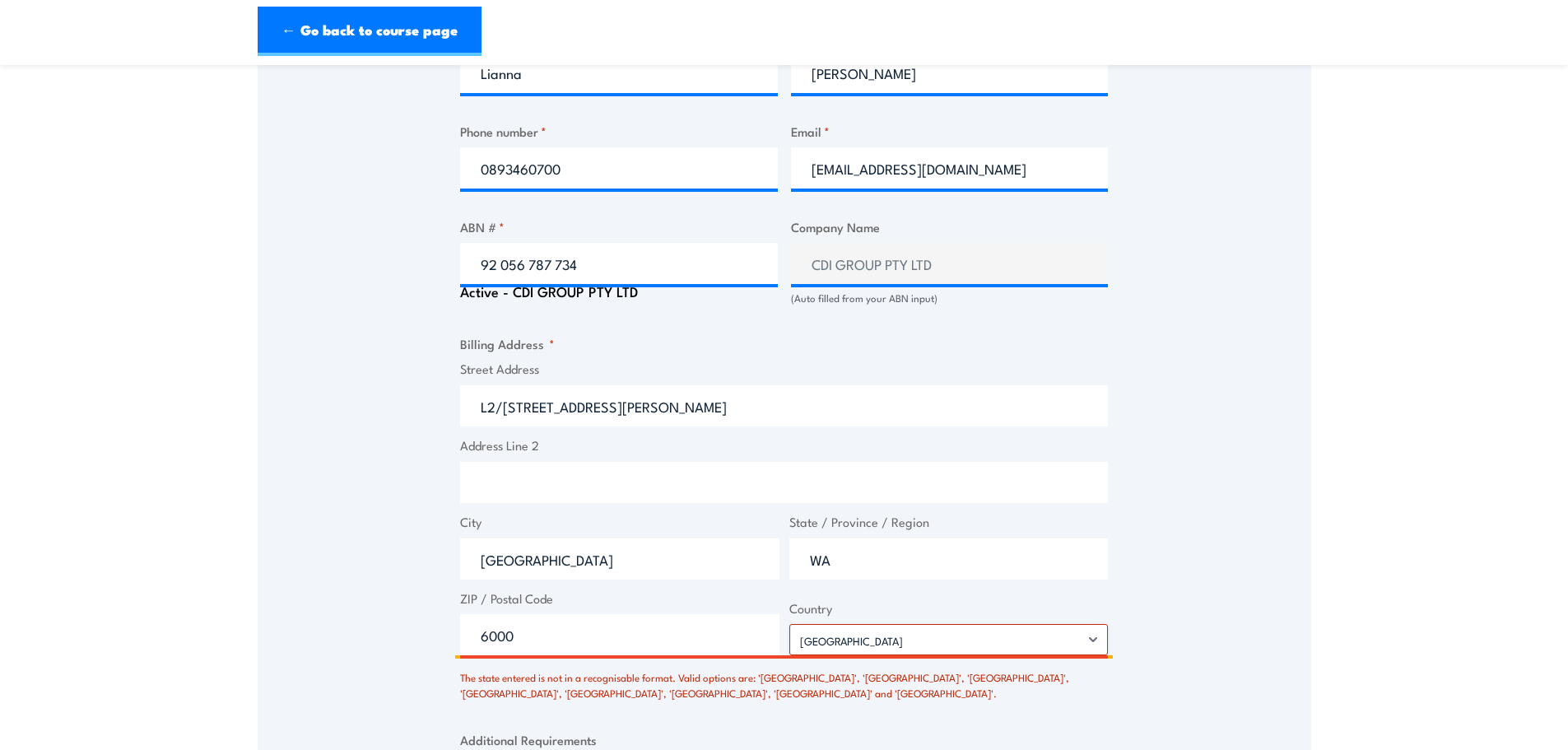
click at [856, 561] on input "WA" at bounding box center [950, 558] width 319 height 42
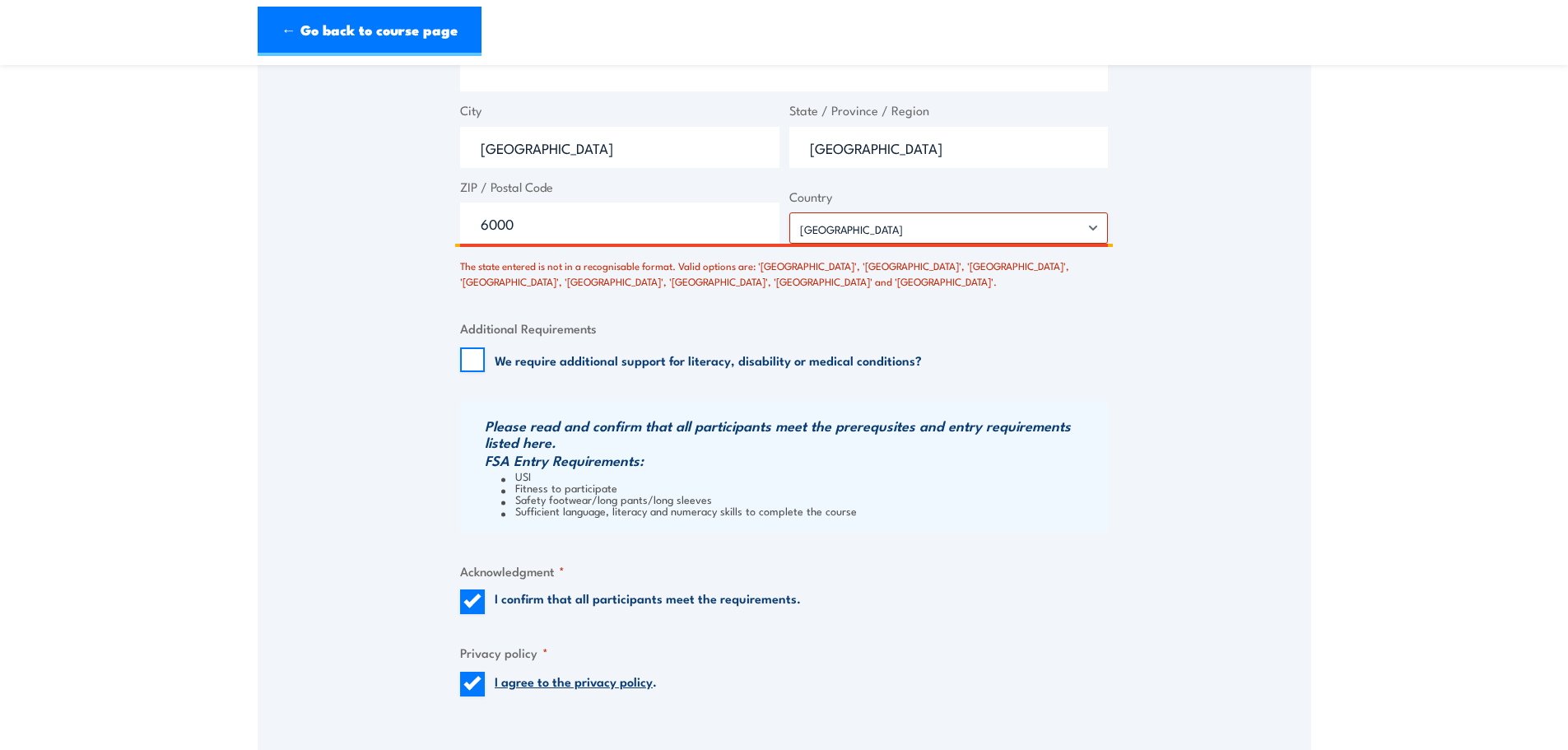
scroll to position [1621, 0]
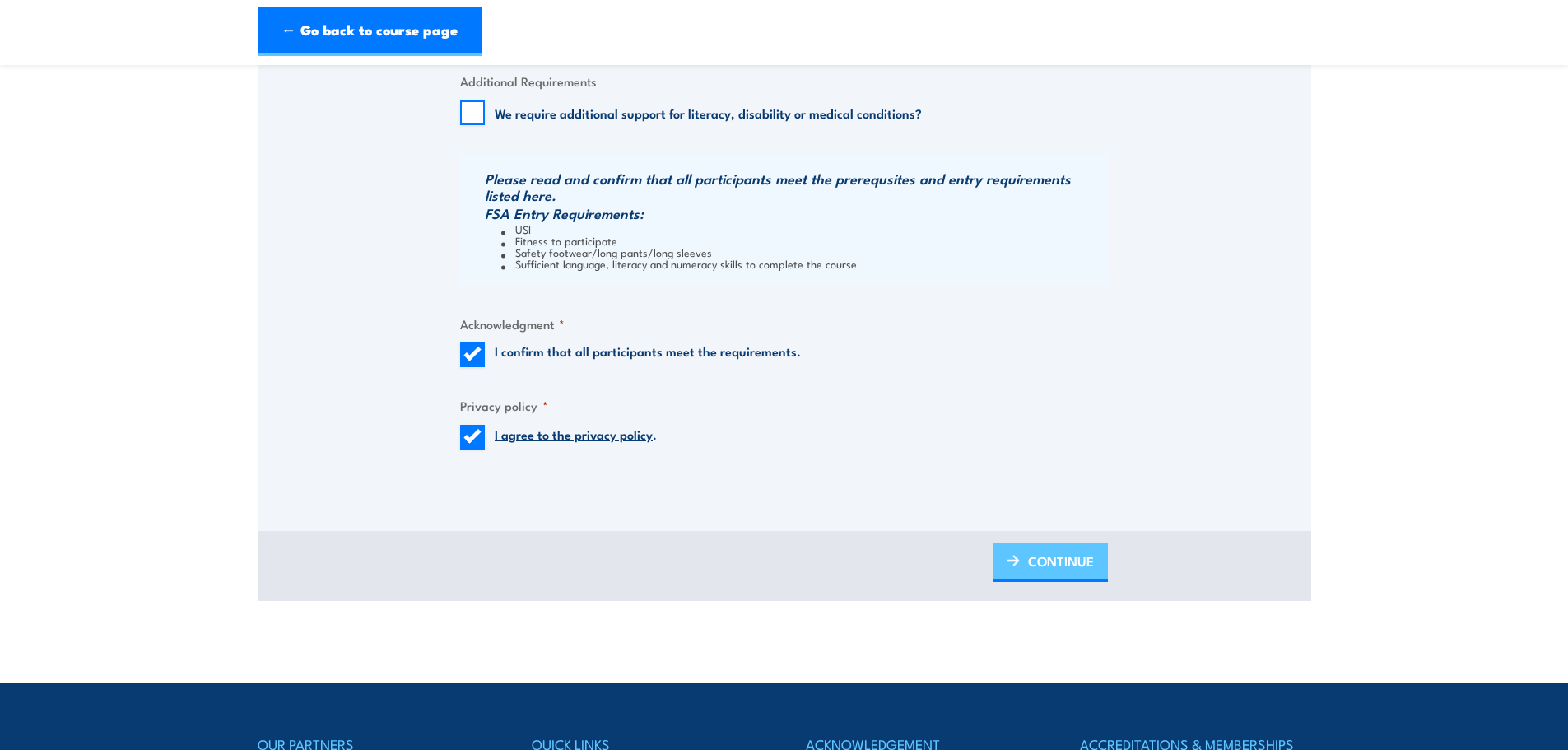
type input "WESTERN AUSTRALIA"
click at [1007, 577] on link "CONTINUE" at bounding box center [1050, 563] width 115 height 39
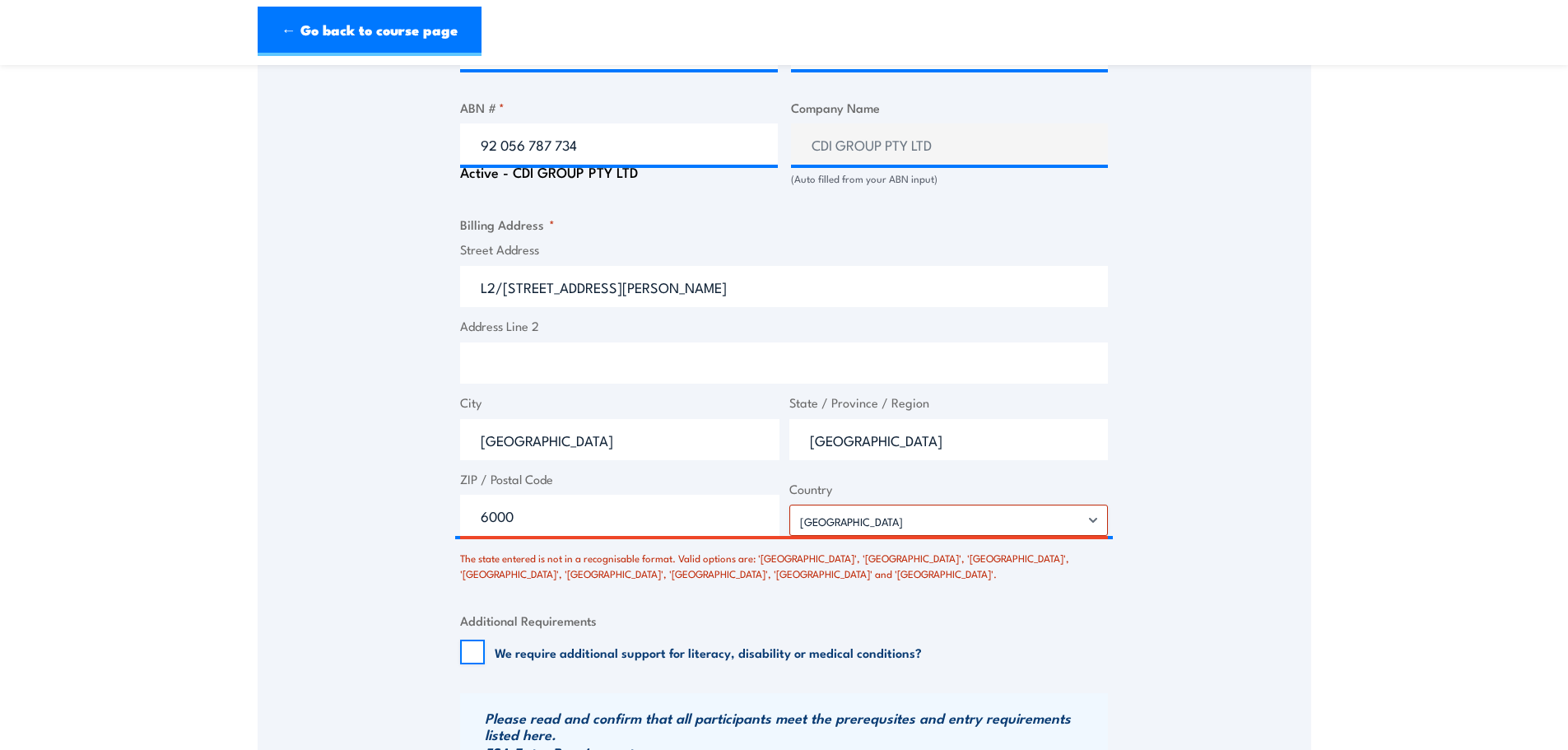
scroll to position [1292, 0]
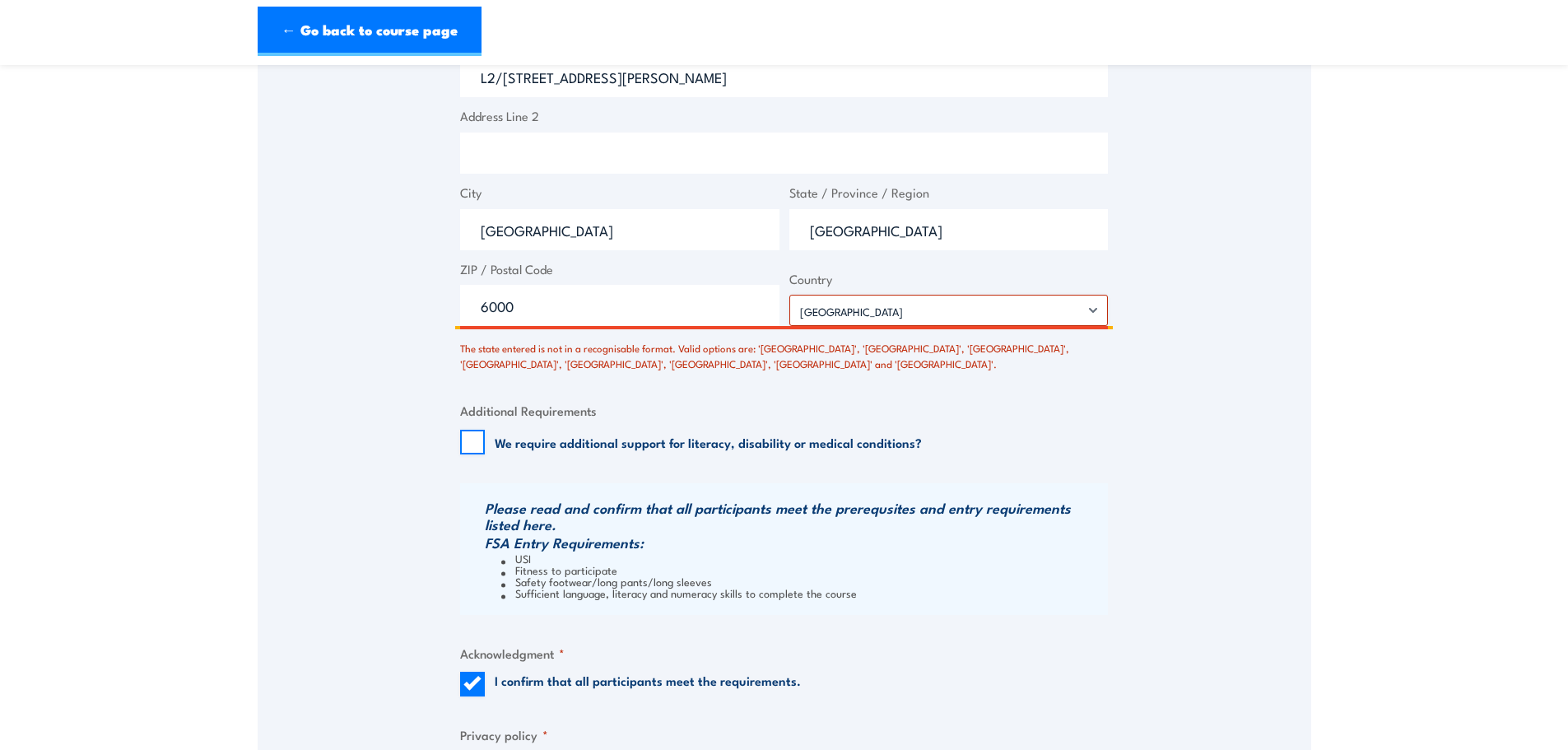
drag, startPoint x: 952, startPoint y: 221, endPoint x: 397, endPoint y: 162, distance: 558.1
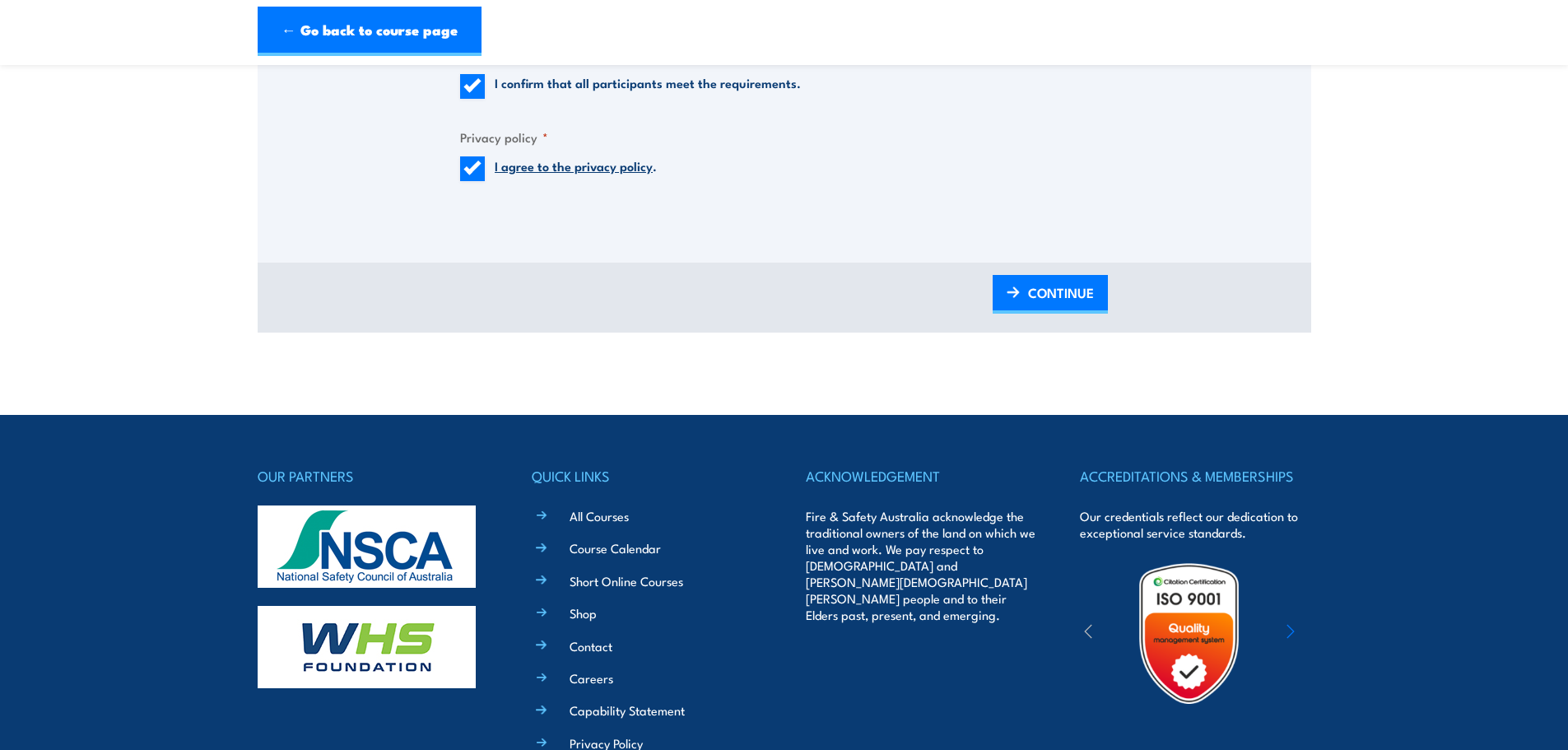
scroll to position [1950, 0]
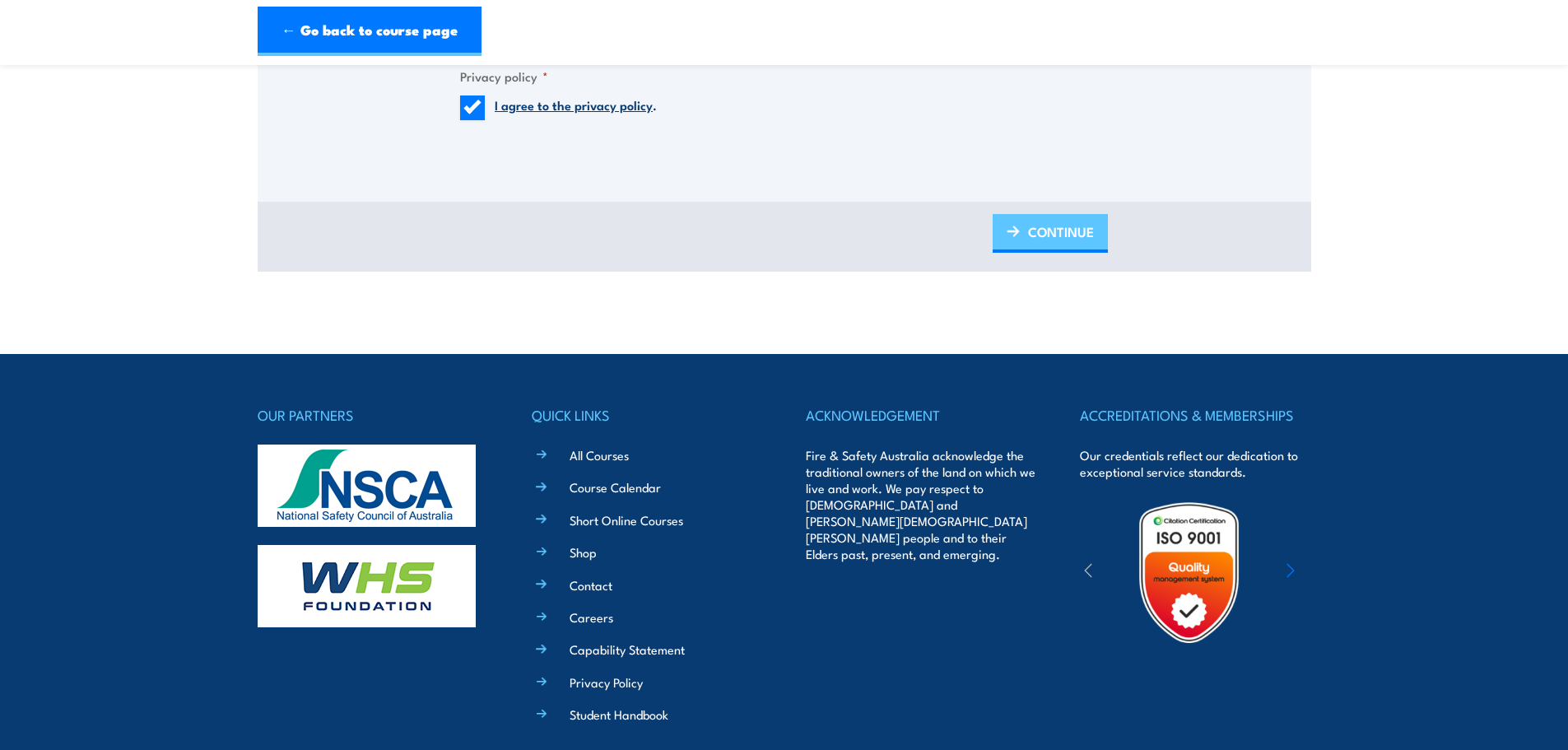
type input "WA"
click at [1063, 231] on span "CONTINUE" at bounding box center [1060, 231] width 66 height 43
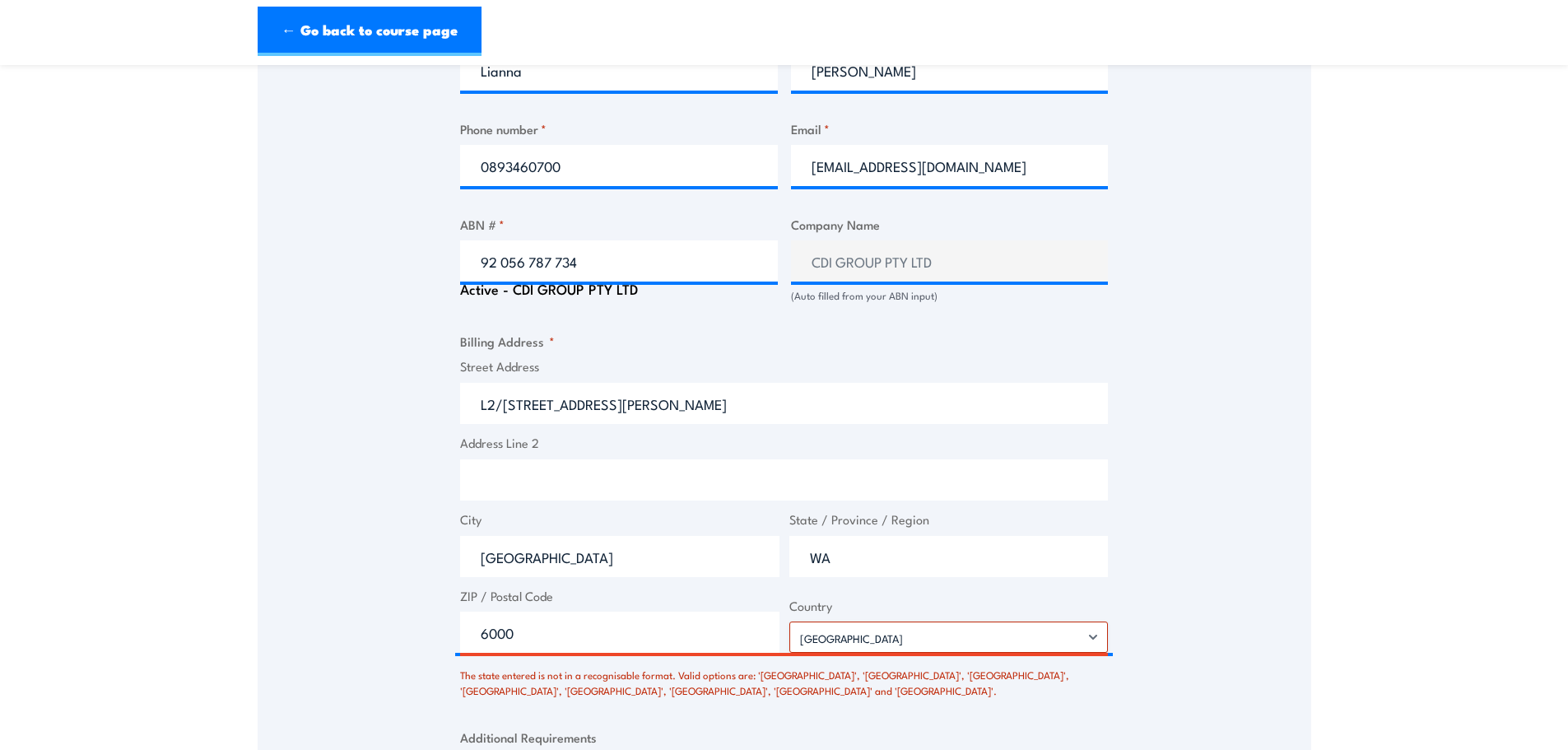
scroll to position [1209, 0]
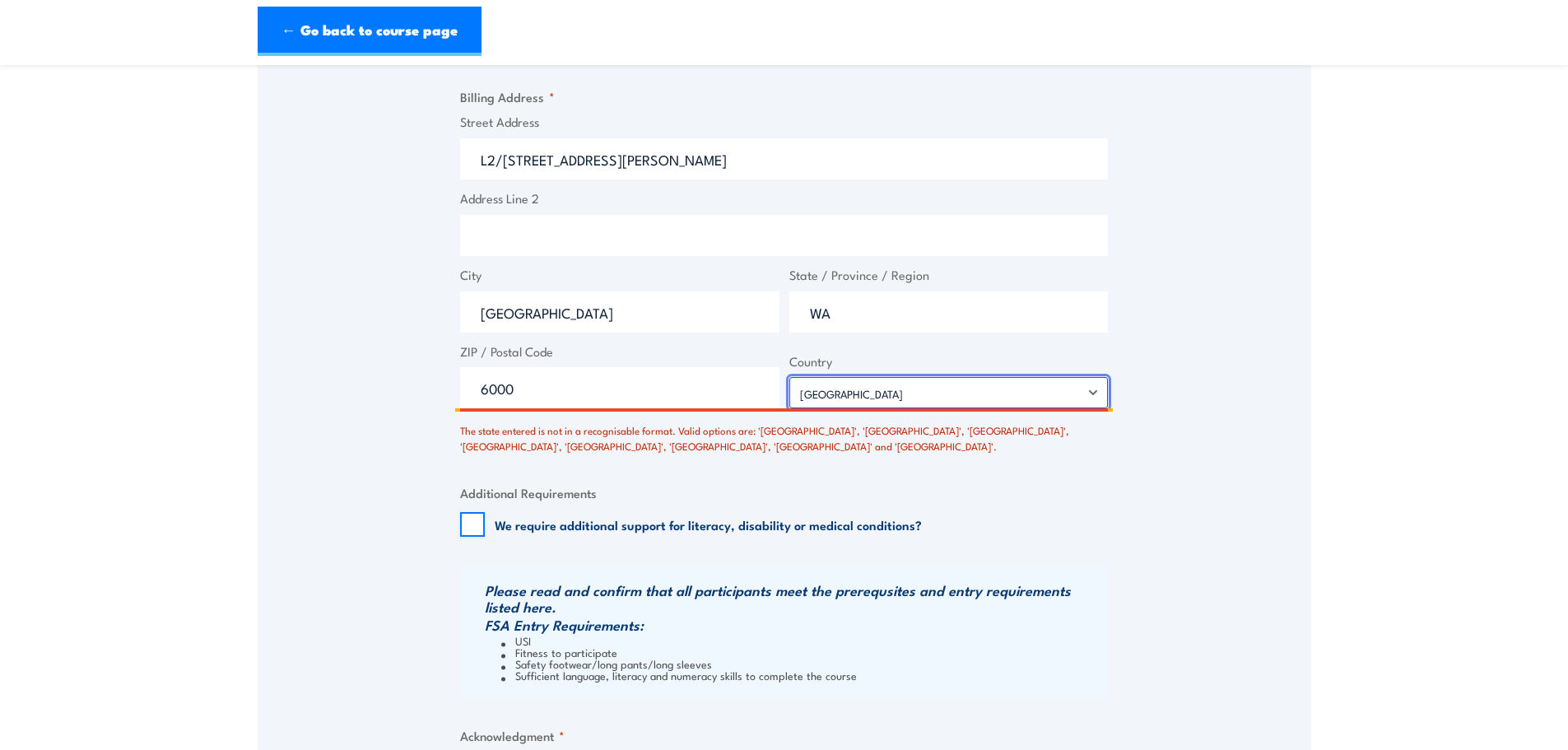
click at [919, 383] on select "Afghanistan Albania Algeria American Samoa Andorra Angola Anguilla Antarctica A…" at bounding box center [950, 393] width 319 height 31
click at [790, 377] on select "Afghanistan Albania Algeria American Samoa Andorra Angola Anguilla Antarctica A…" at bounding box center [950, 393] width 319 height 31
drag, startPoint x: 582, startPoint y: 395, endPoint x: 526, endPoint y: 390, distance: 56.2
click at [526, 390] on input "6000" at bounding box center [620, 387] width 319 height 42
drag, startPoint x: 895, startPoint y: 328, endPoint x: 447, endPoint y: 223, distance: 460.1
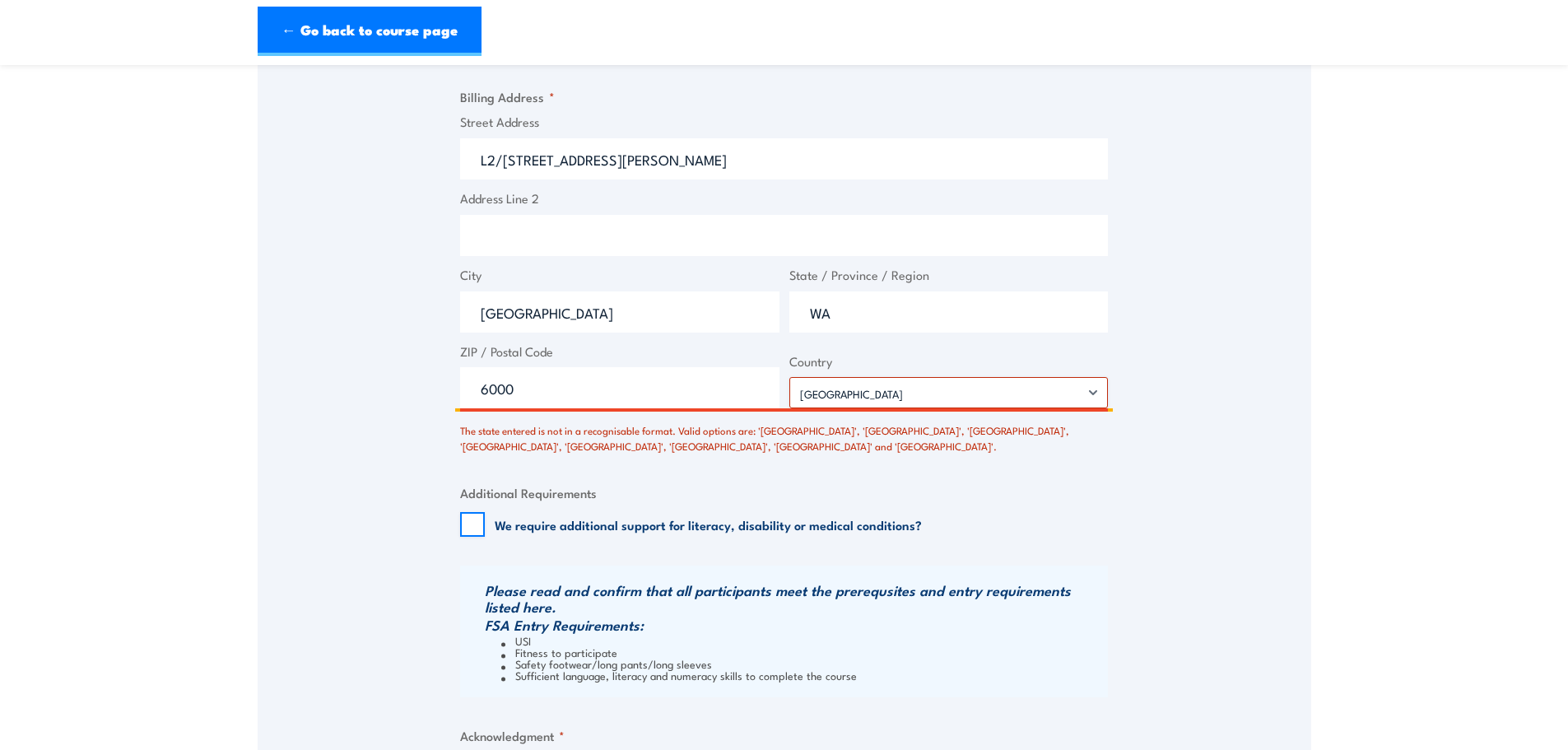
click at [528, 273] on div "Street Address L2/16 Milligan Street Address Line 2 City Perth State / Province…" at bounding box center [784, 260] width 658 height 296
type input "PERTH"
drag, startPoint x: 556, startPoint y: 330, endPoint x: 323, endPoint y: 268, distance: 241.1
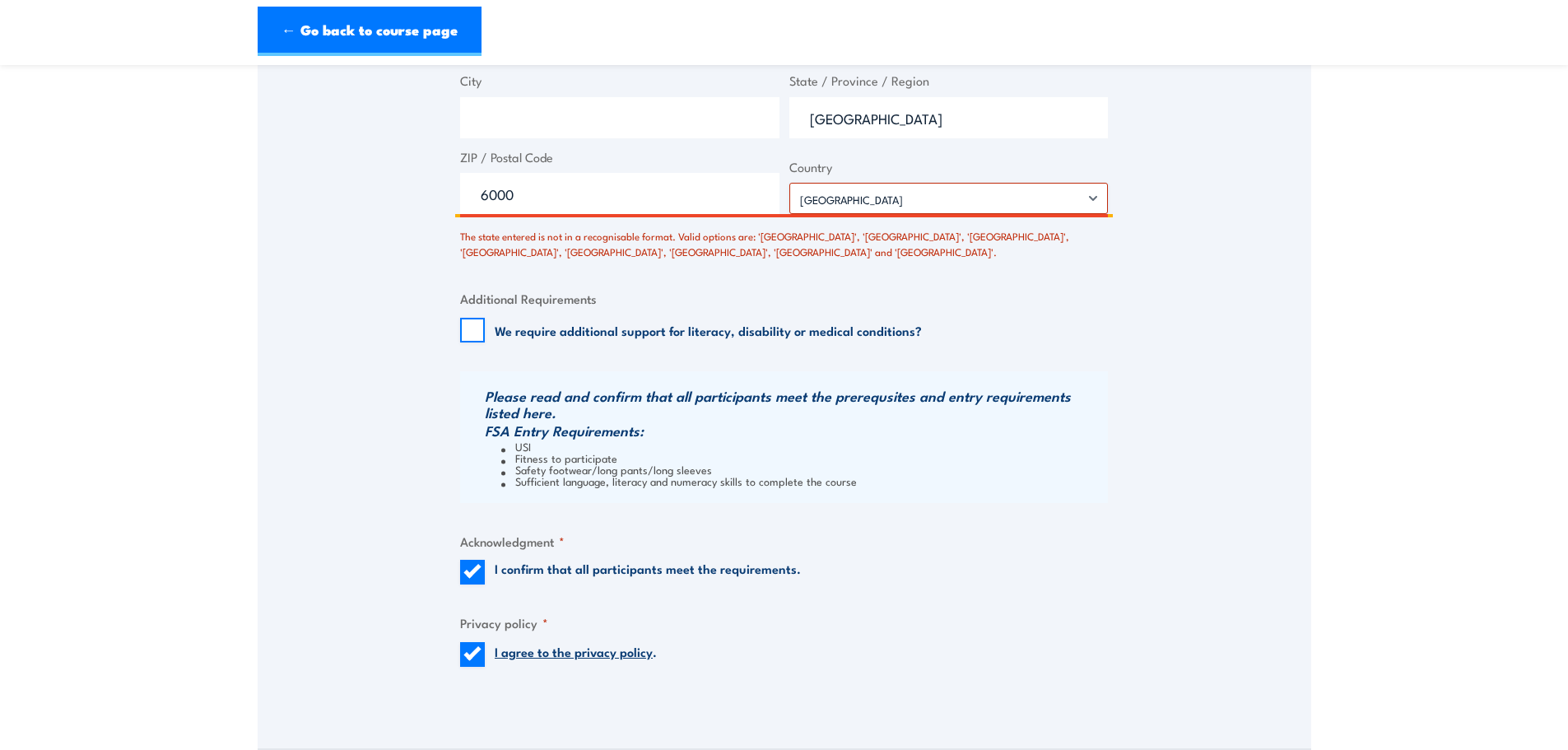
scroll to position [1704, 0]
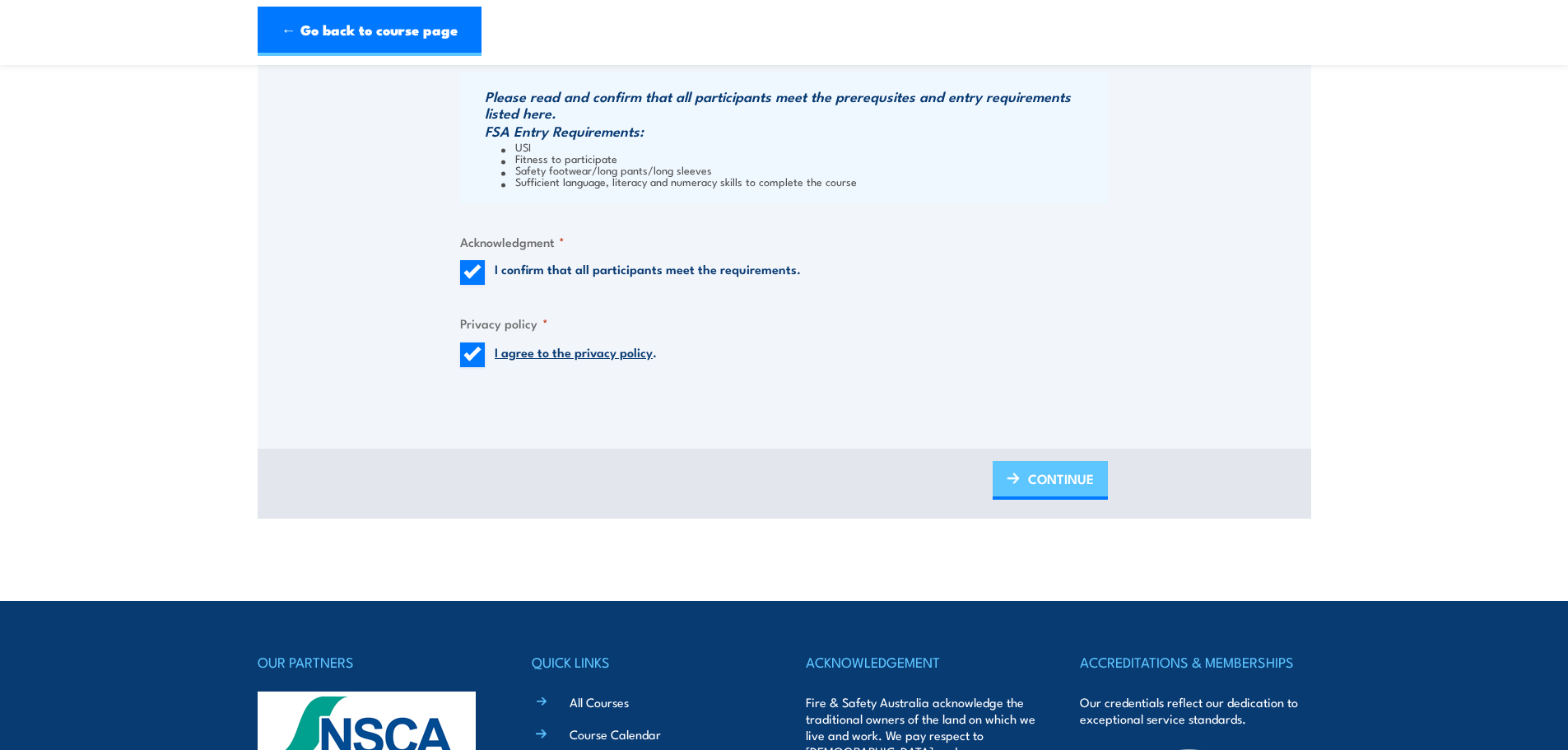
click at [1030, 480] on span "CONTINUE" at bounding box center [1060, 478] width 66 height 43
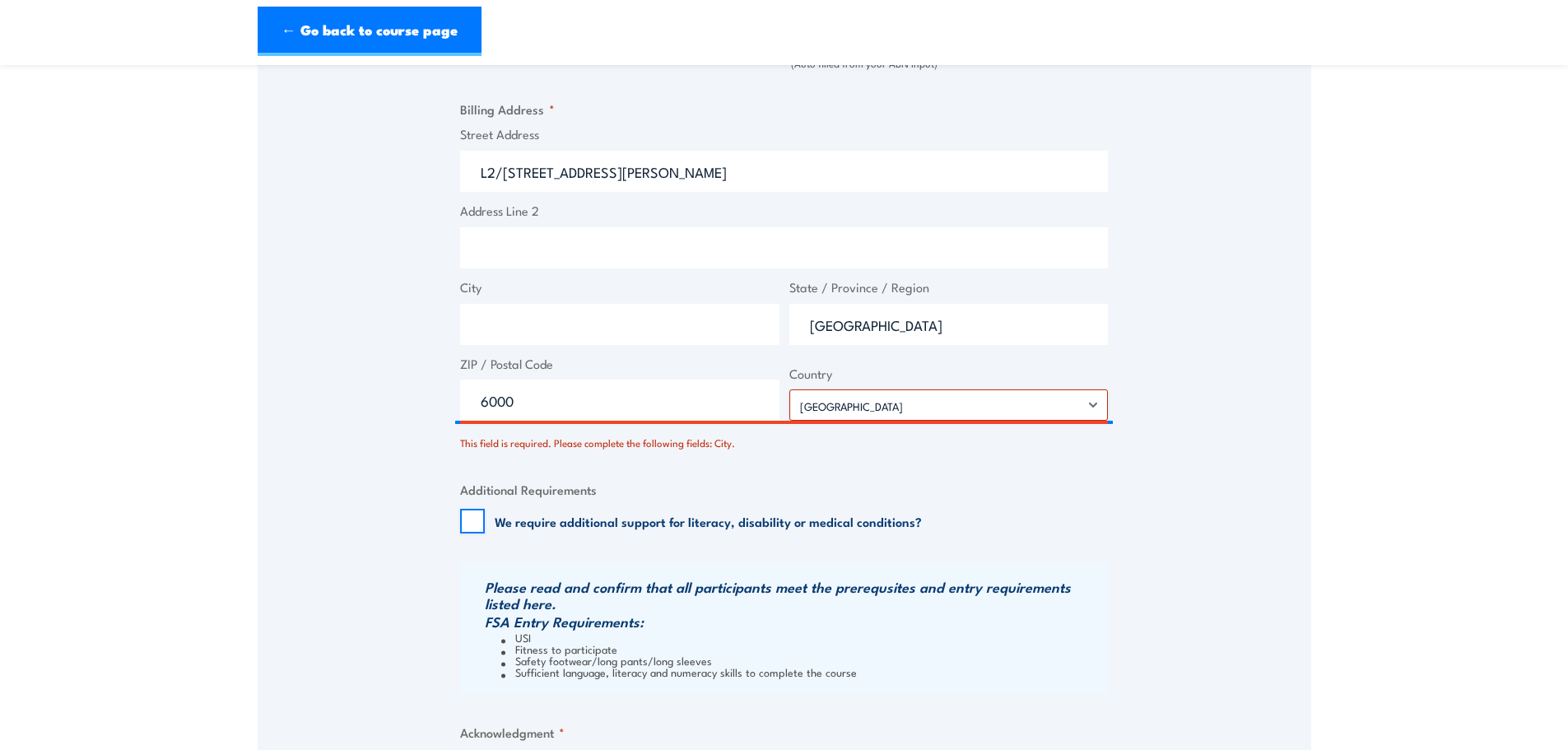
scroll to position [1209, 0]
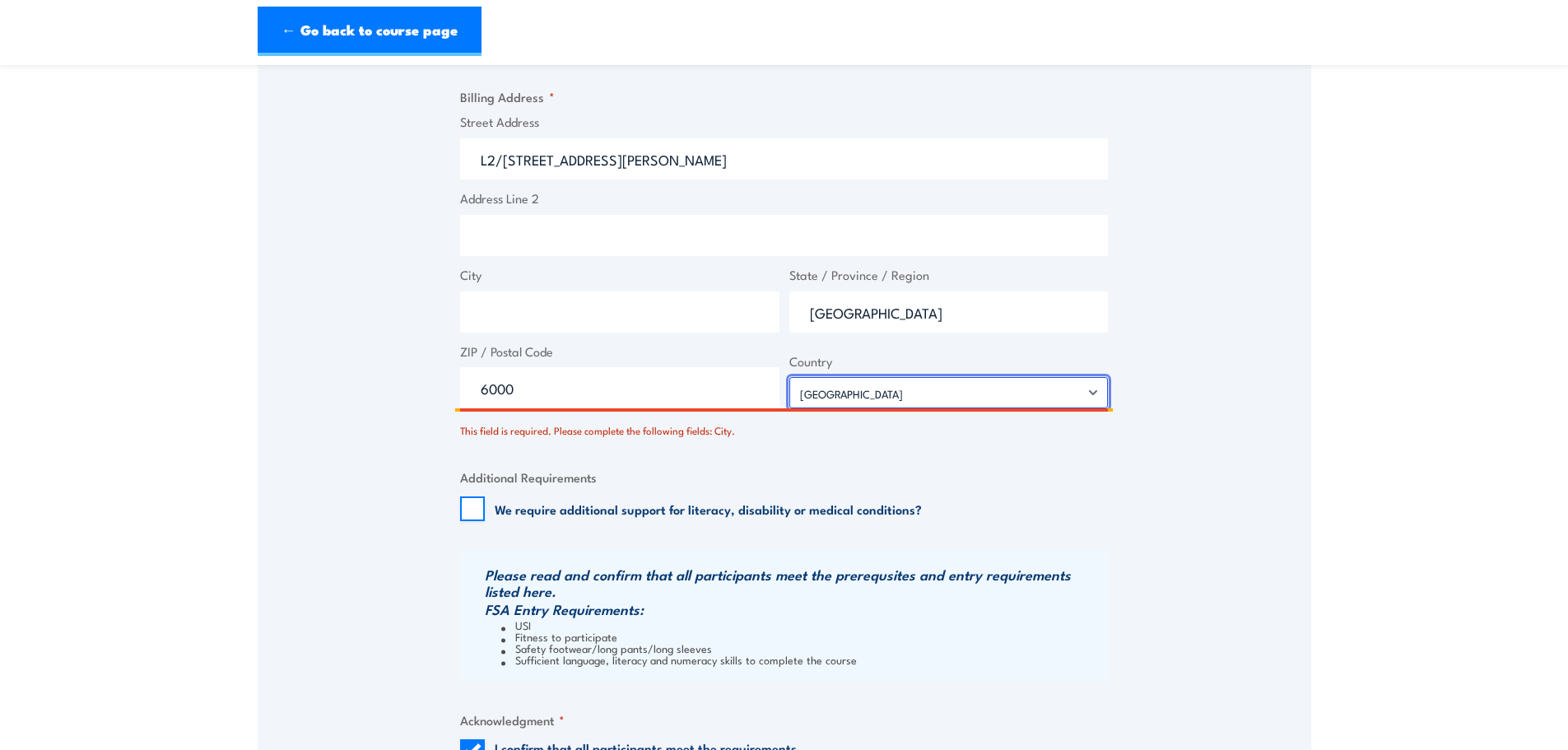
click at [859, 400] on select "Afghanistan Albania Algeria American Samoa Andorra Angola Anguilla Antarctica A…" at bounding box center [950, 393] width 319 height 31
click at [790, 377] on select "Afghanistan Albania Algeria American Samoa Andorra Angola Anguilla Antarctica A…" at bounding box center [950, 393] width 319 height 31
click at [522, 399] on input "6000" at bounding box center [620, 387] width 319 height 42
drag, startPoint x: 541, startPoint y: 388, endPoint x: 413, endPoint y: 363, distance: 130.4
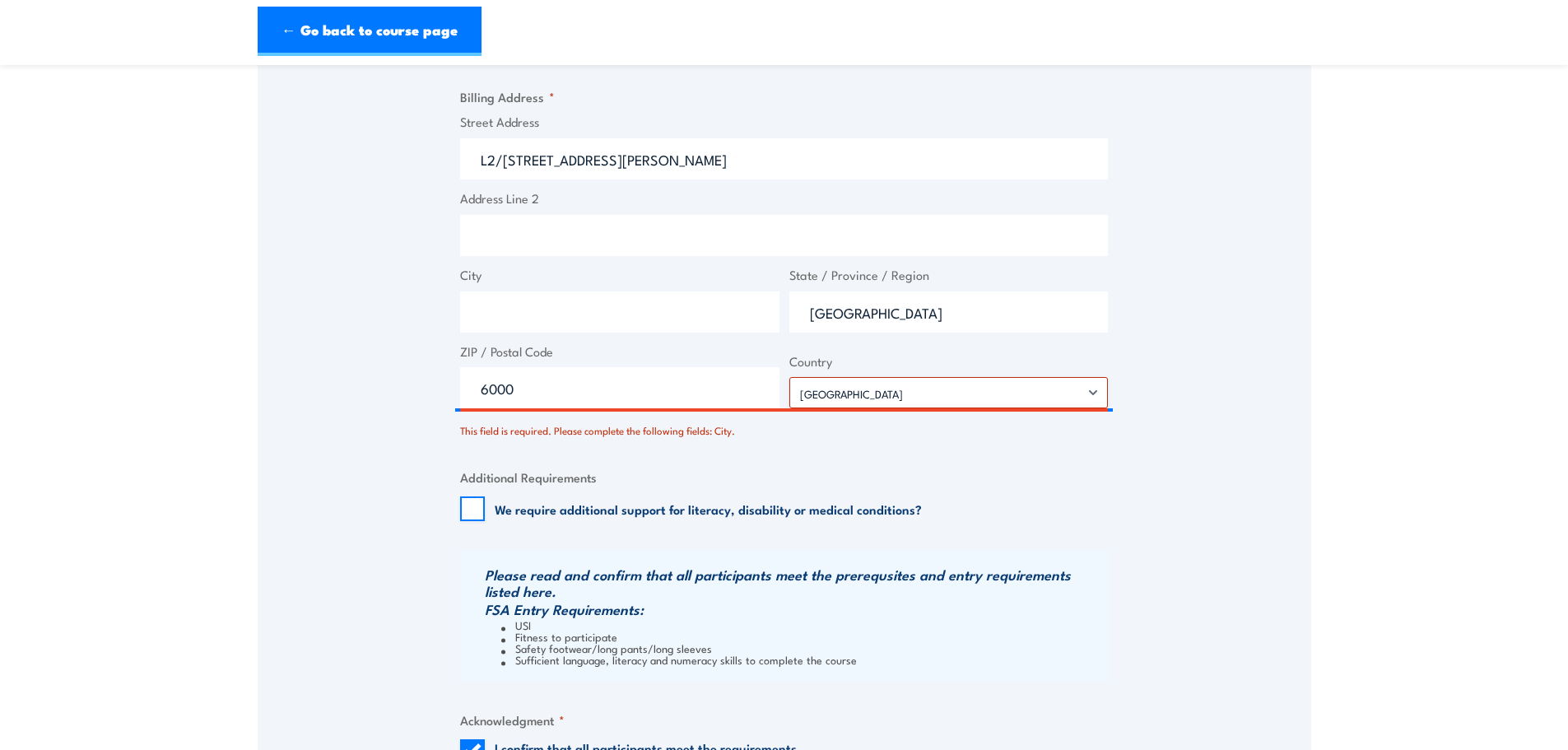
click at [648, 475] on fieldset "Additional Requirements We require additional support for literacy, disability …" at bounding box center [784, 494] width 648 height 54
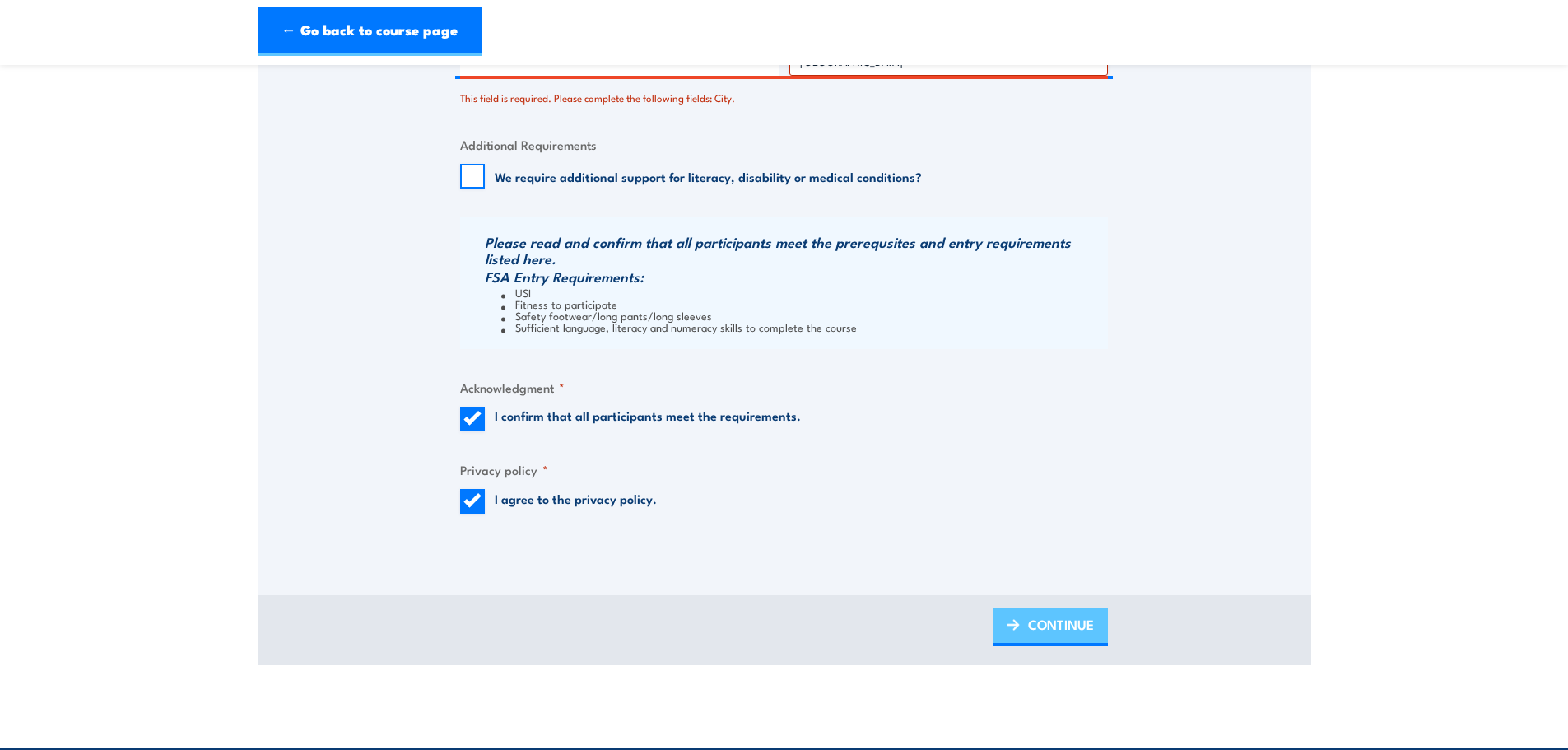
scroll to position [1539, 0]
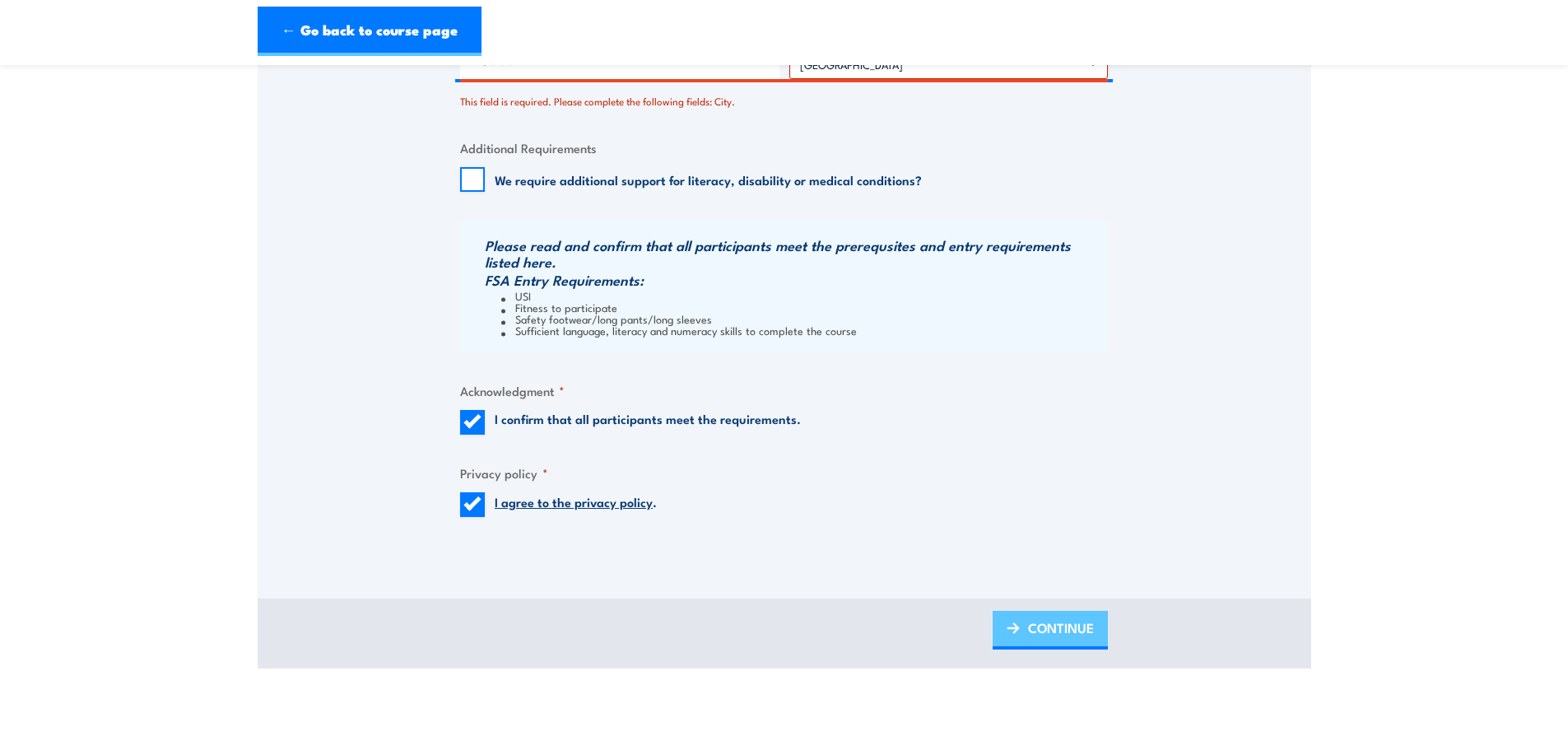
click at [1072, 624] on span "CONTINUE" at bounding box center [1060, 627] width 66 height 43
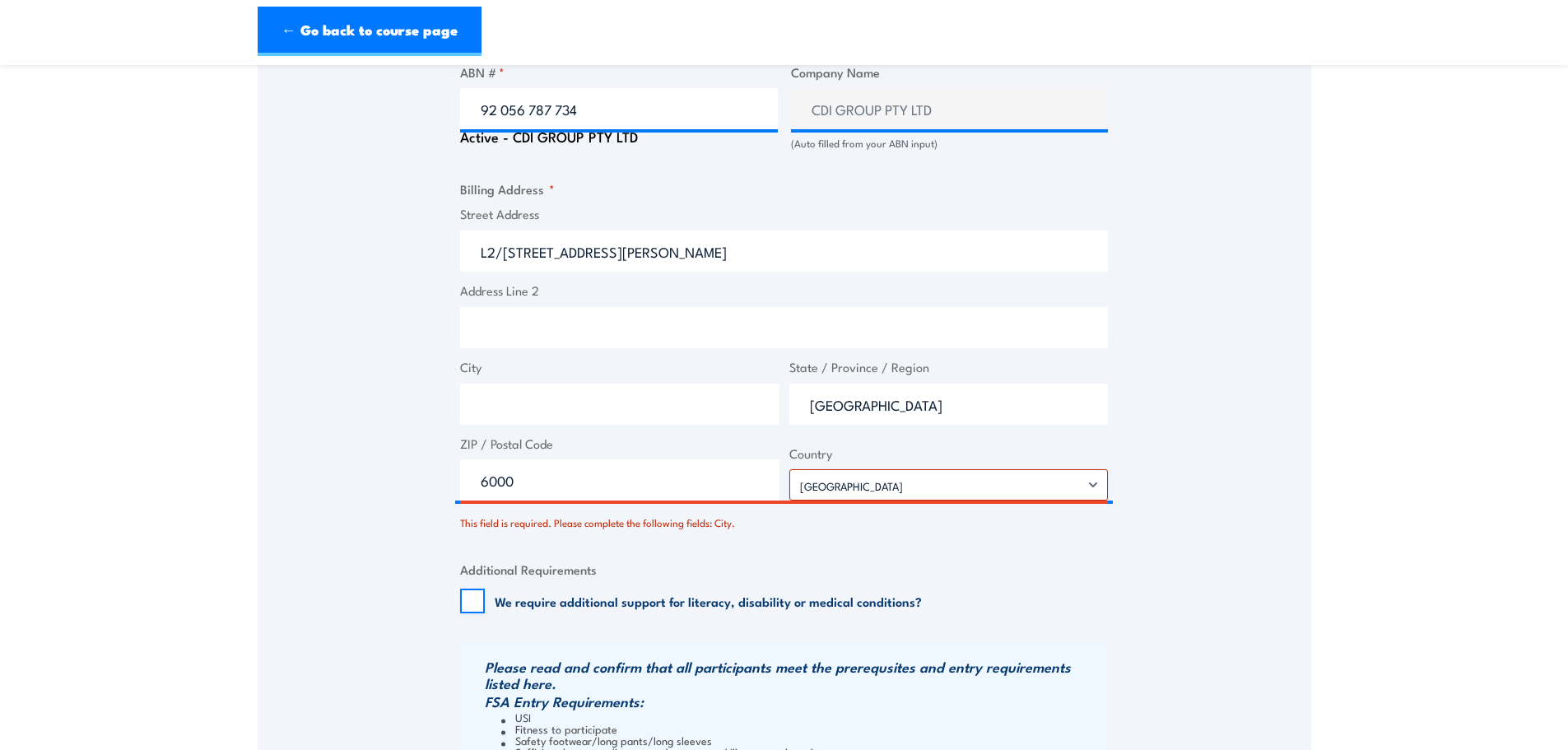
scroll to position [1127, 0]
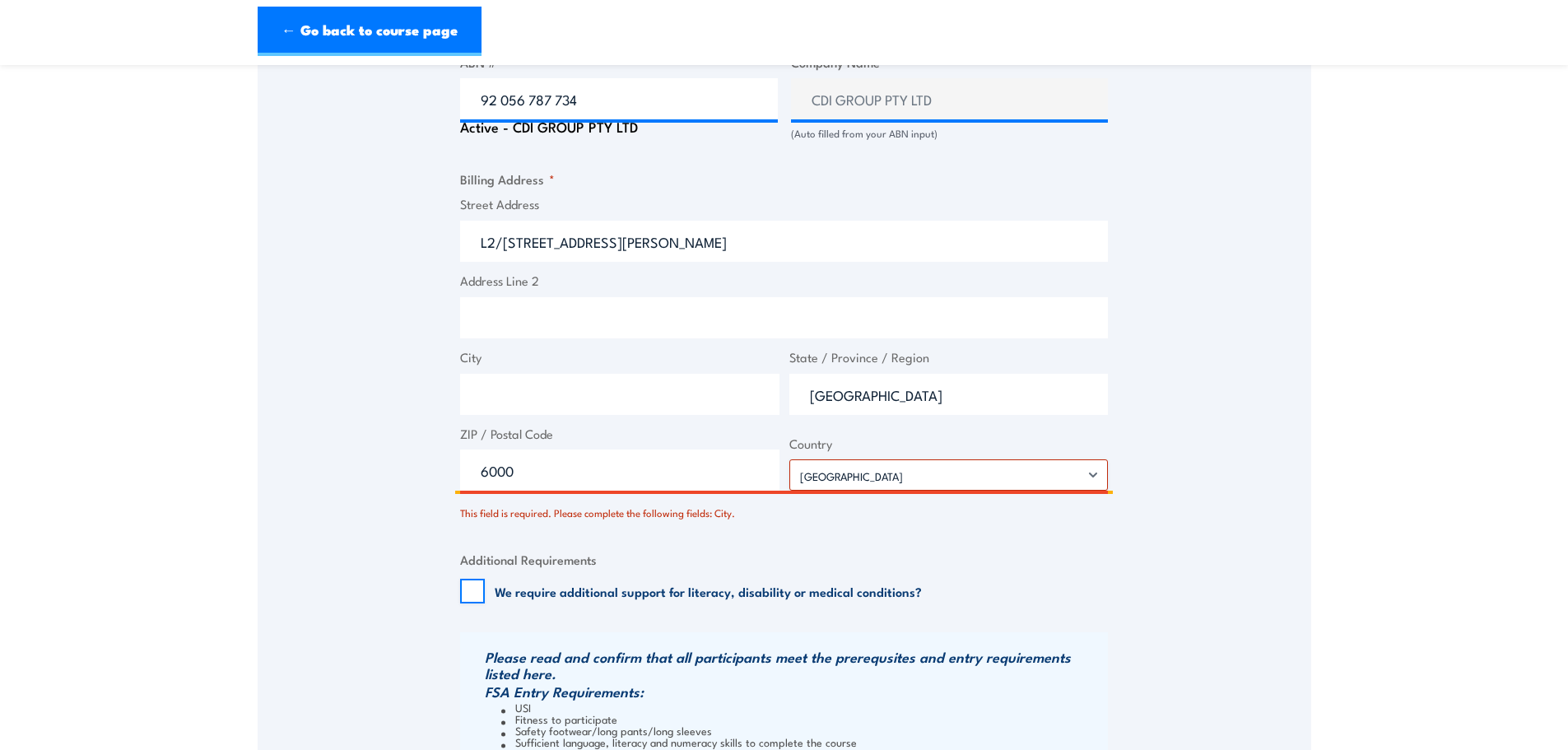
drag, startPoint x: 616, startPoint y: 246, endPoint x: 293, endPoint y: 190, distance: 327.8
click at [293, 190] on div "Speak to a specialist CALL 1300 885 530 CALL 1300 885 530 There was a problem w…" at bounding box center [784, 60] width 1054 height 1805
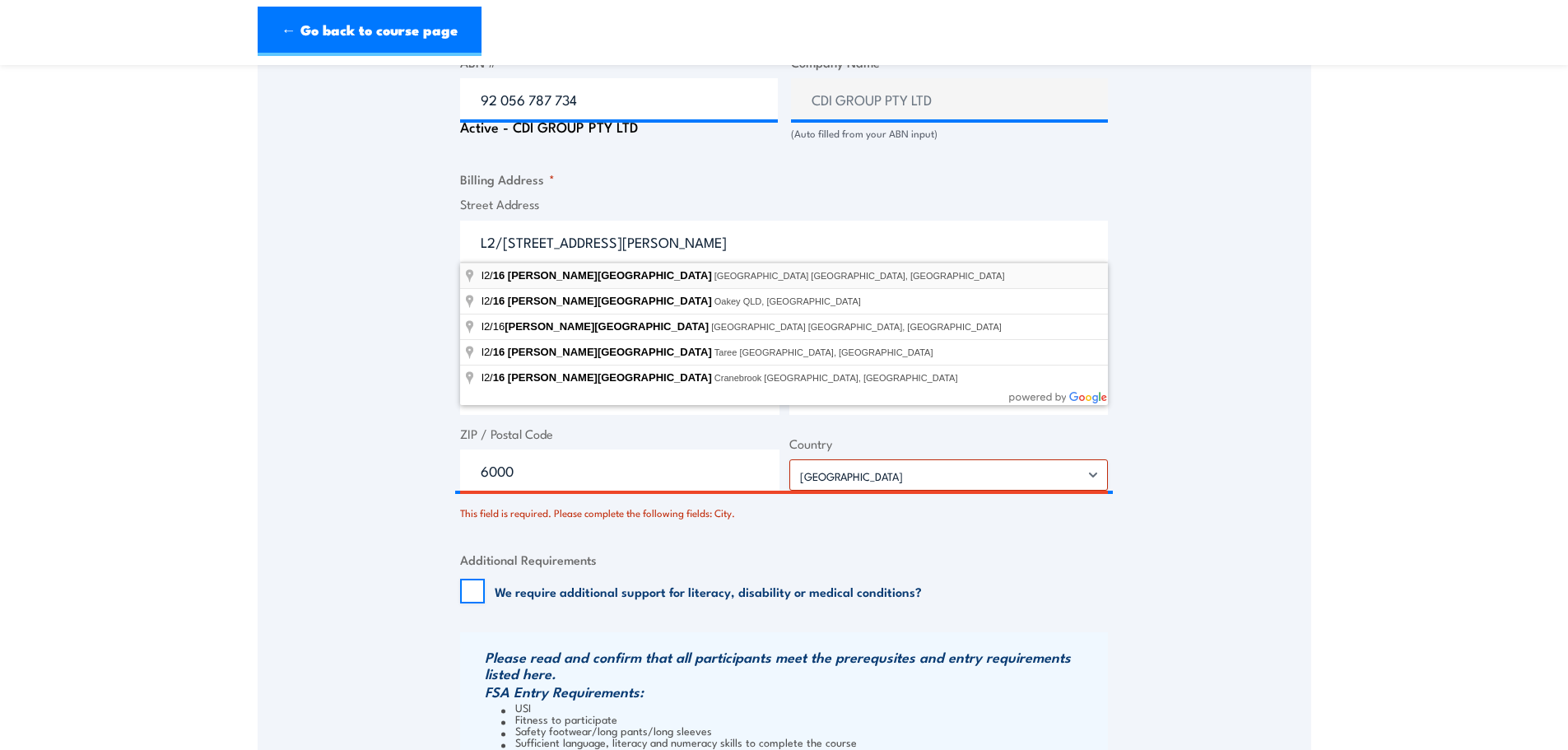
type input "l2/16 Milligan Street, Perth WA, Australia"
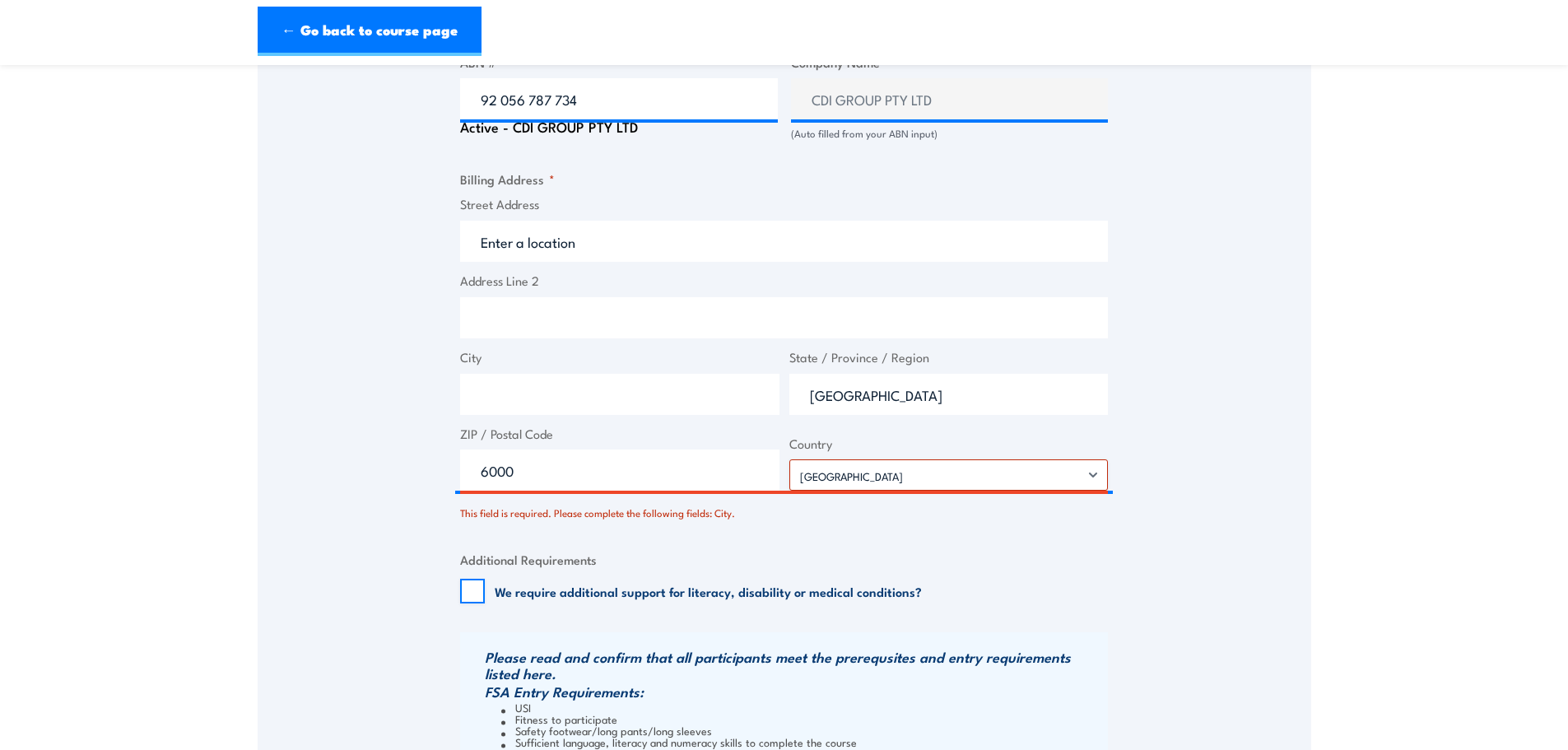
type input "16 Milligan St"
type input "Perth"
type input "Western Australia"
click at [496, 316] on input "Address Line 2" at bounding box center [784, 317] width 648 height 42
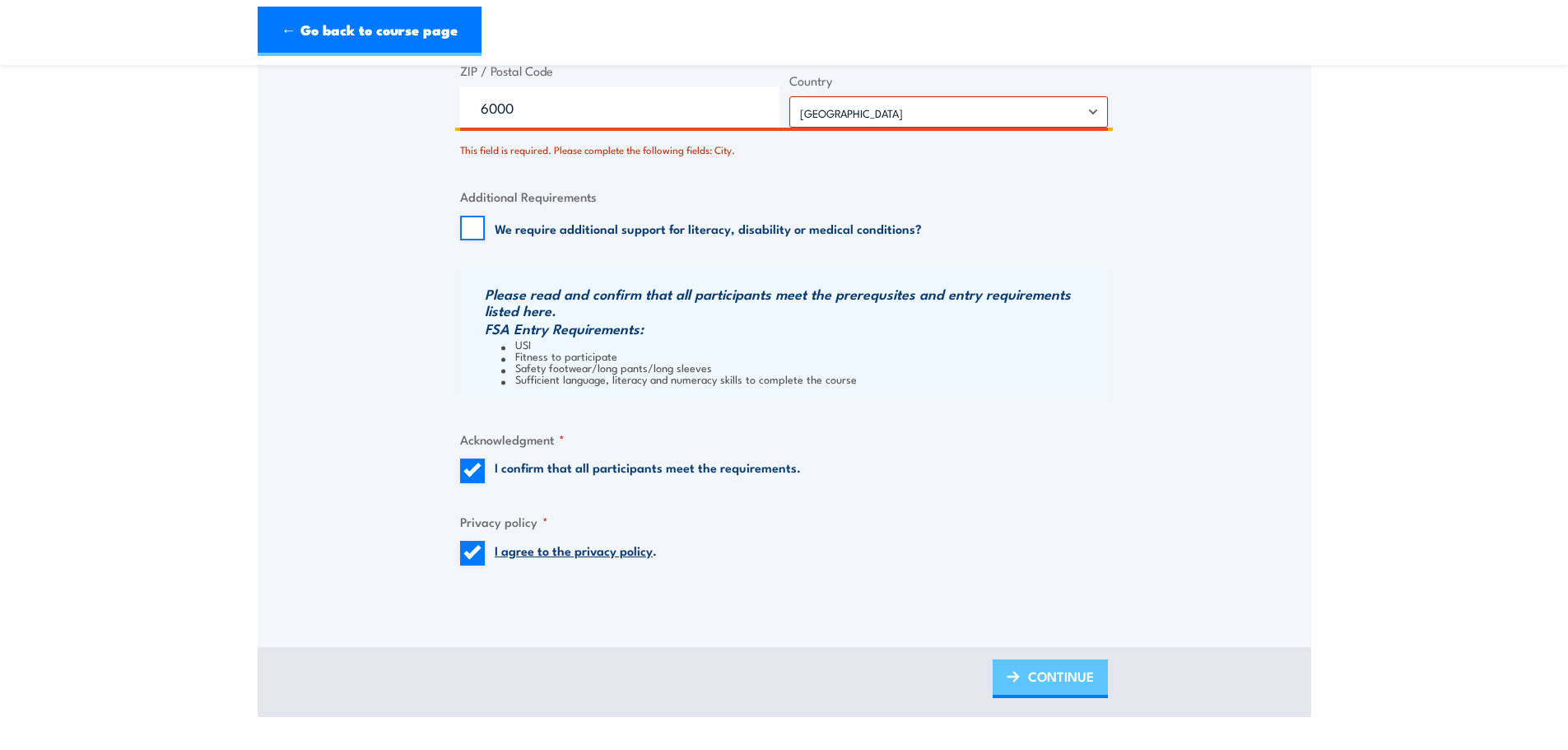
scroll to position [1621, 0]
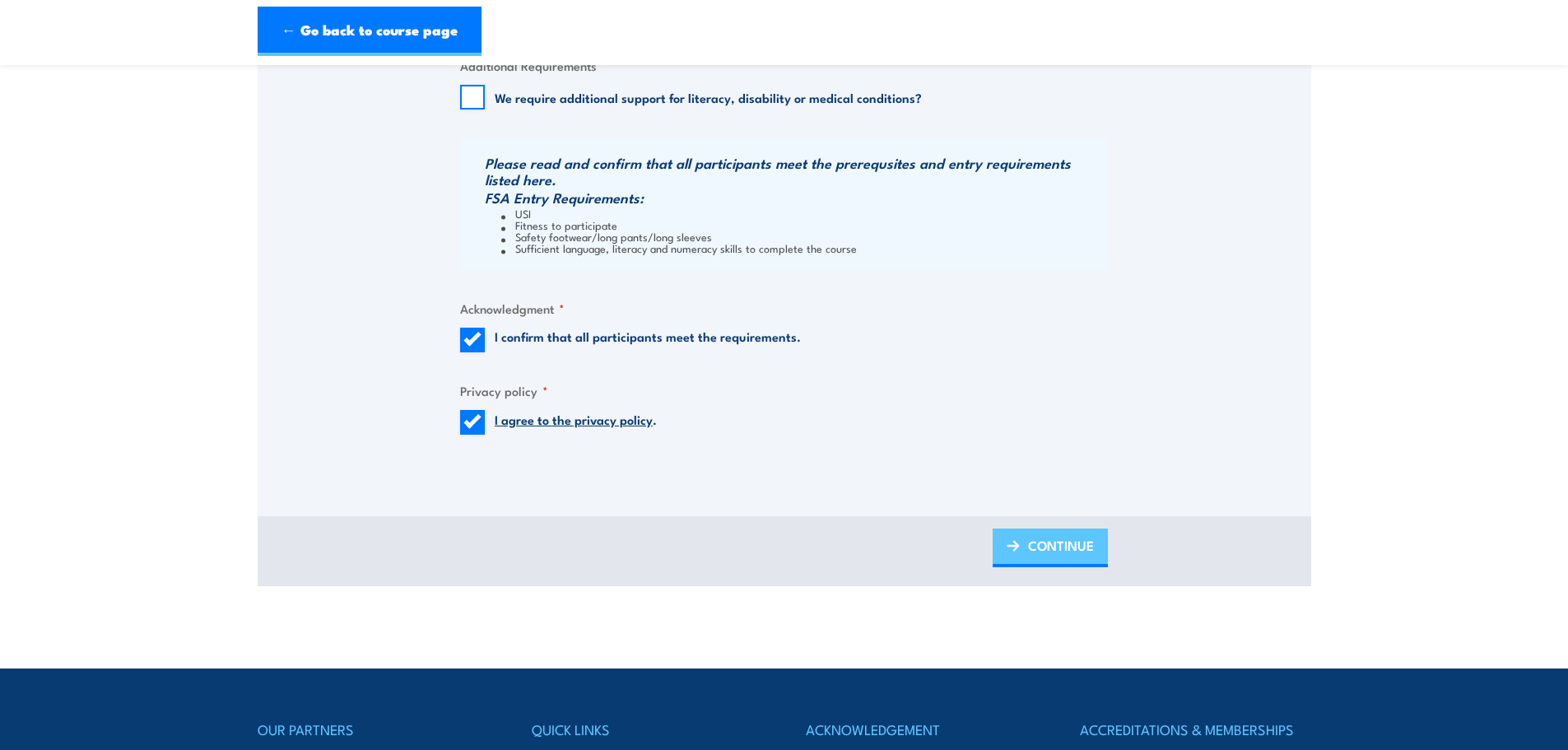
type input "Level 2"
click at [1028, 531] on span "CONTINUE" at bounding box center [1060, 544] width 66 height 43
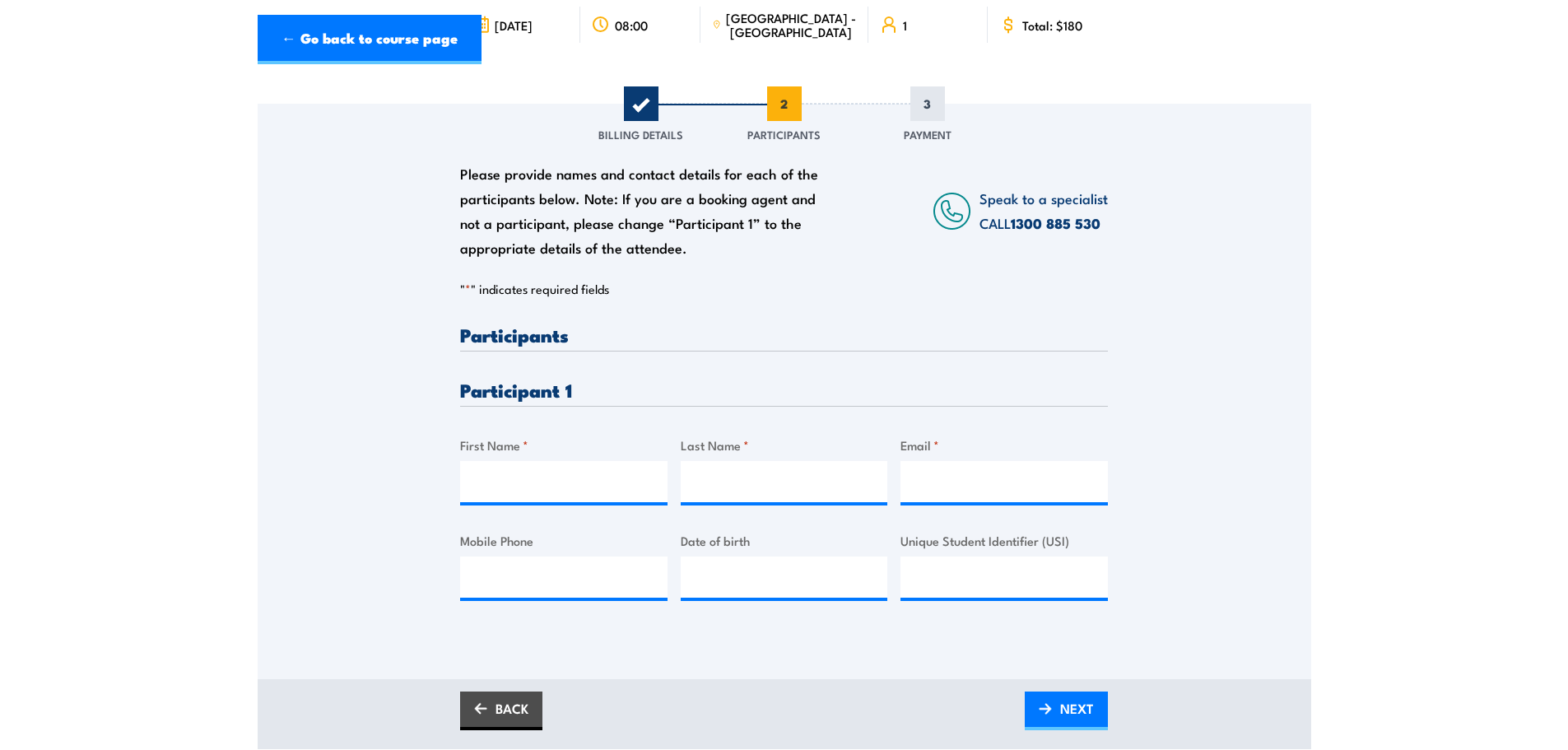
scroll to position [247, 0]
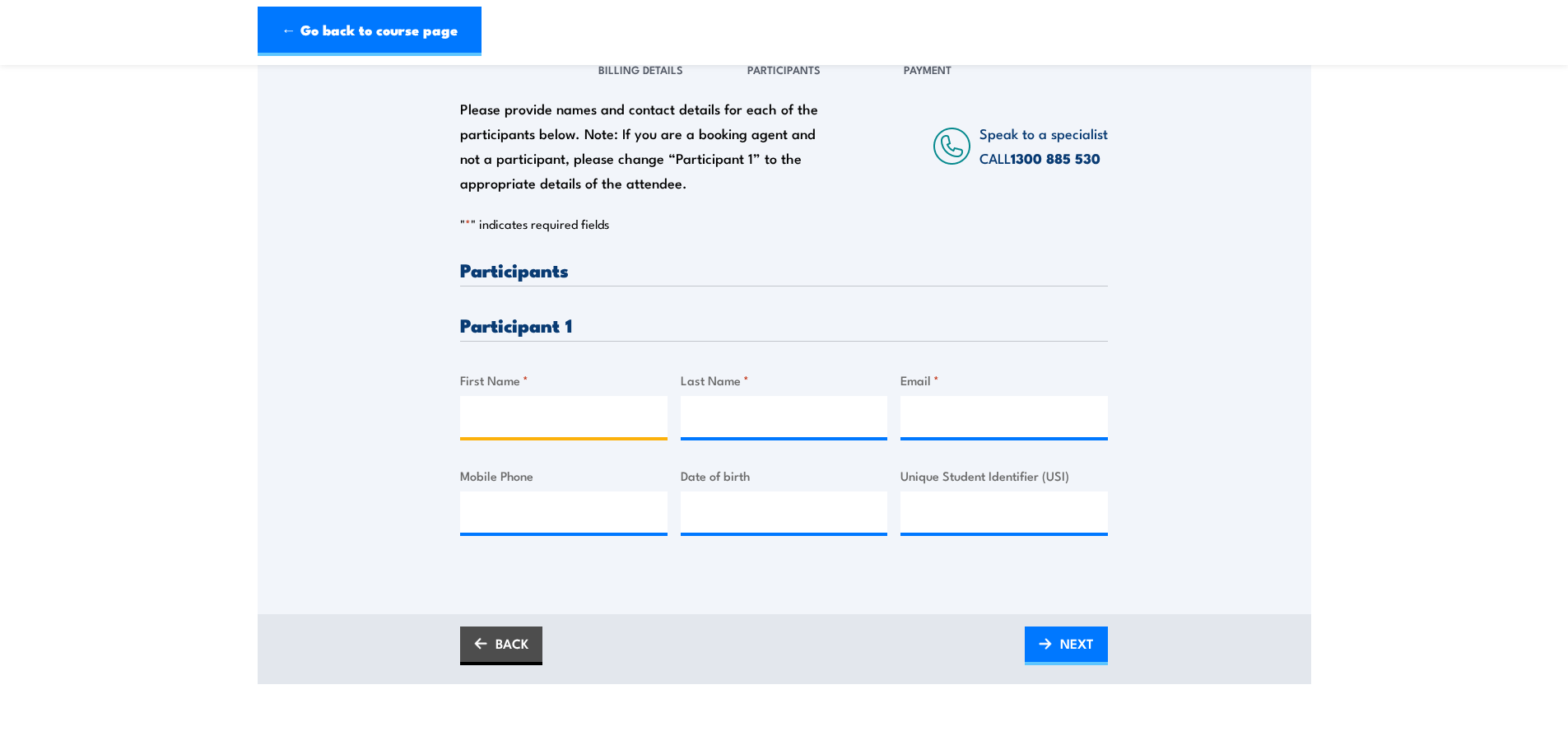
click at [506, 423] on input "First Name *" at bounding box center [564, 416] width 208 height 42
type input "Connor"
type input "Birch"
drag, startPoint x: 995, startPoint y: 412, endPoint x: 969, endPoint y: 446, distance: 42.8
click at [995, 417] on input "Email *" at bounding box center [1004, 416] width 208 height 42
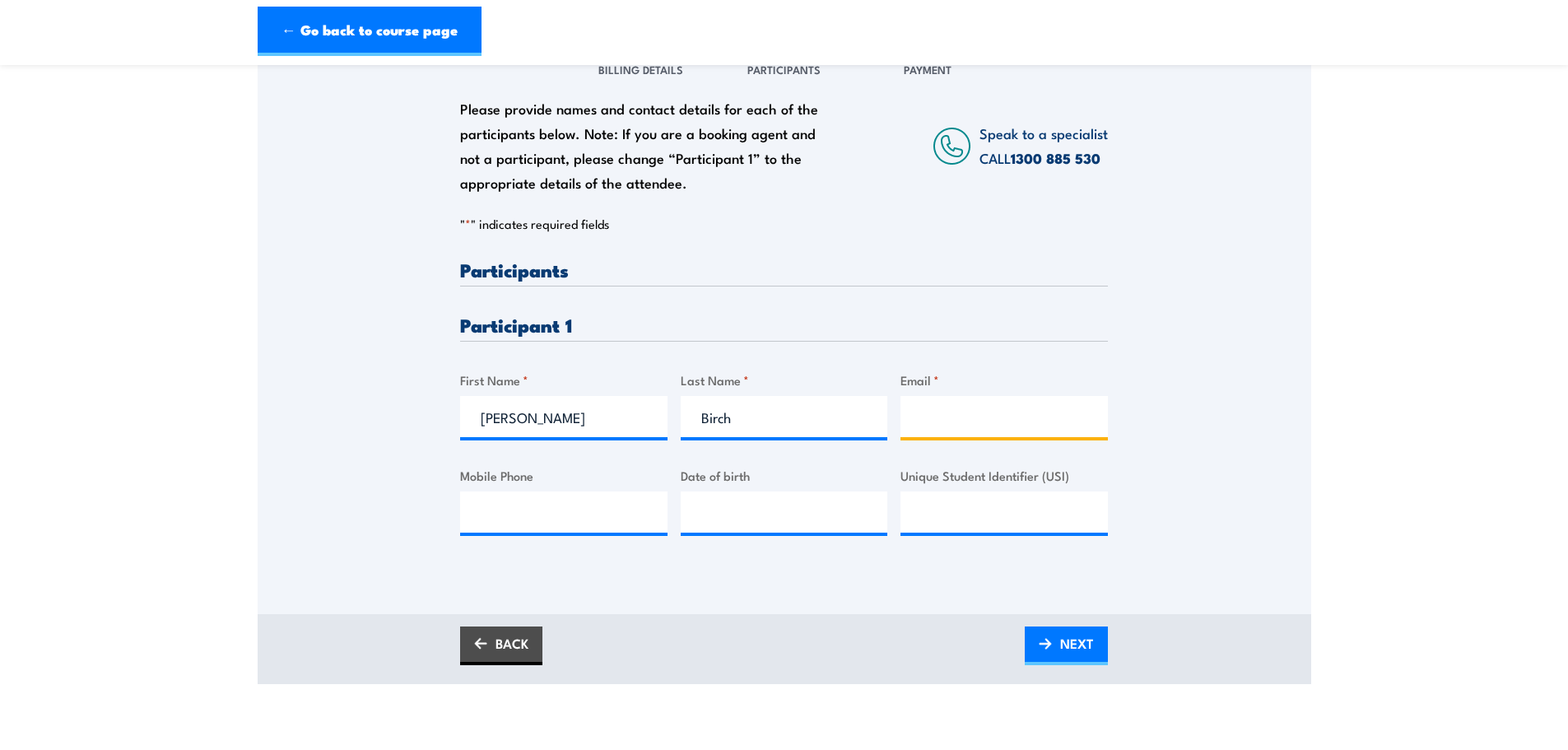
paste input "connor.birch@hotmail.com>"
type input "connor.birch@hotmail.com"
click at [521, 513] on input "Mobile Phone" at bounding box center [564, 512] width 208 height 42
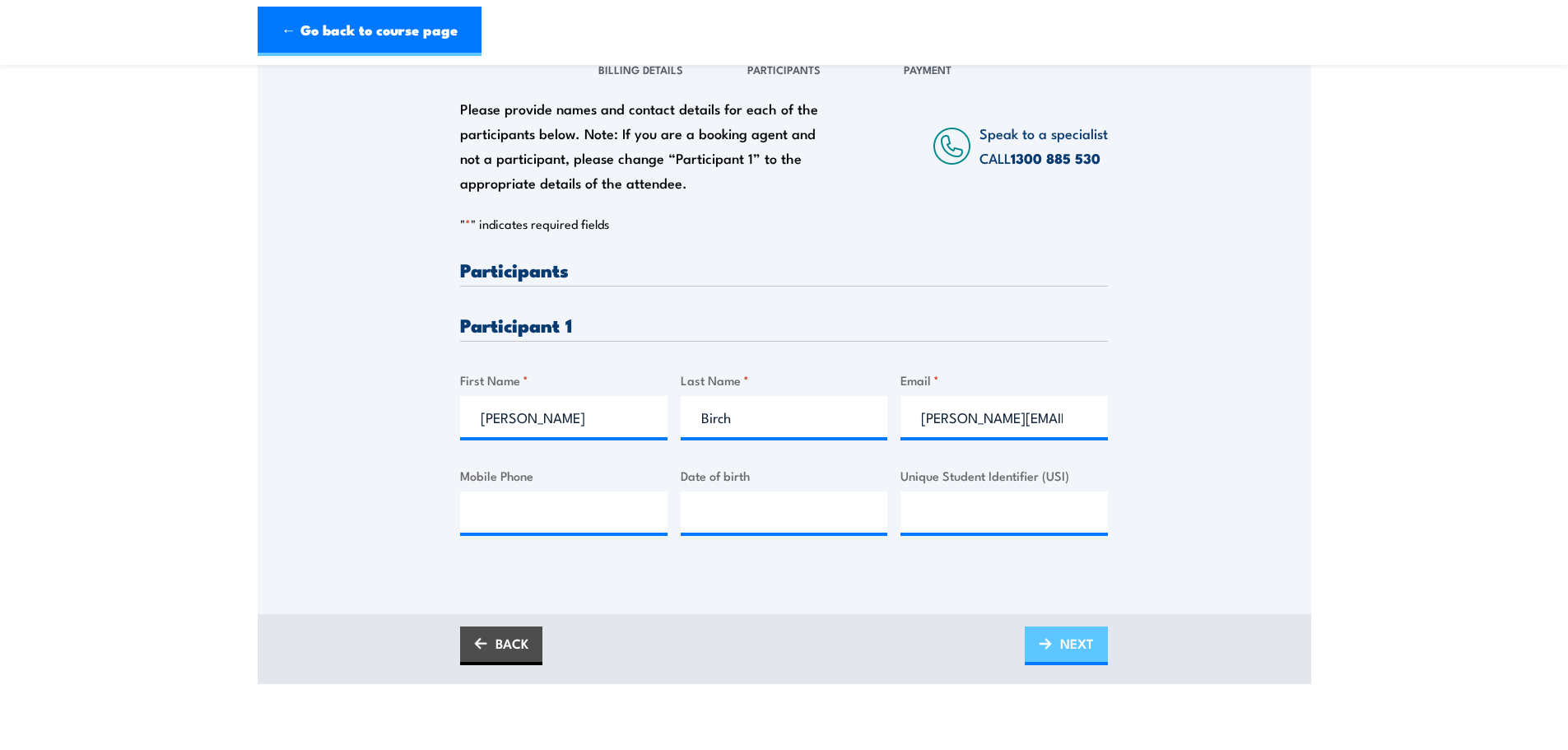
click at [1027, 643] on link "NEXT" at bounding box center [1067, 646] width 83 height 39
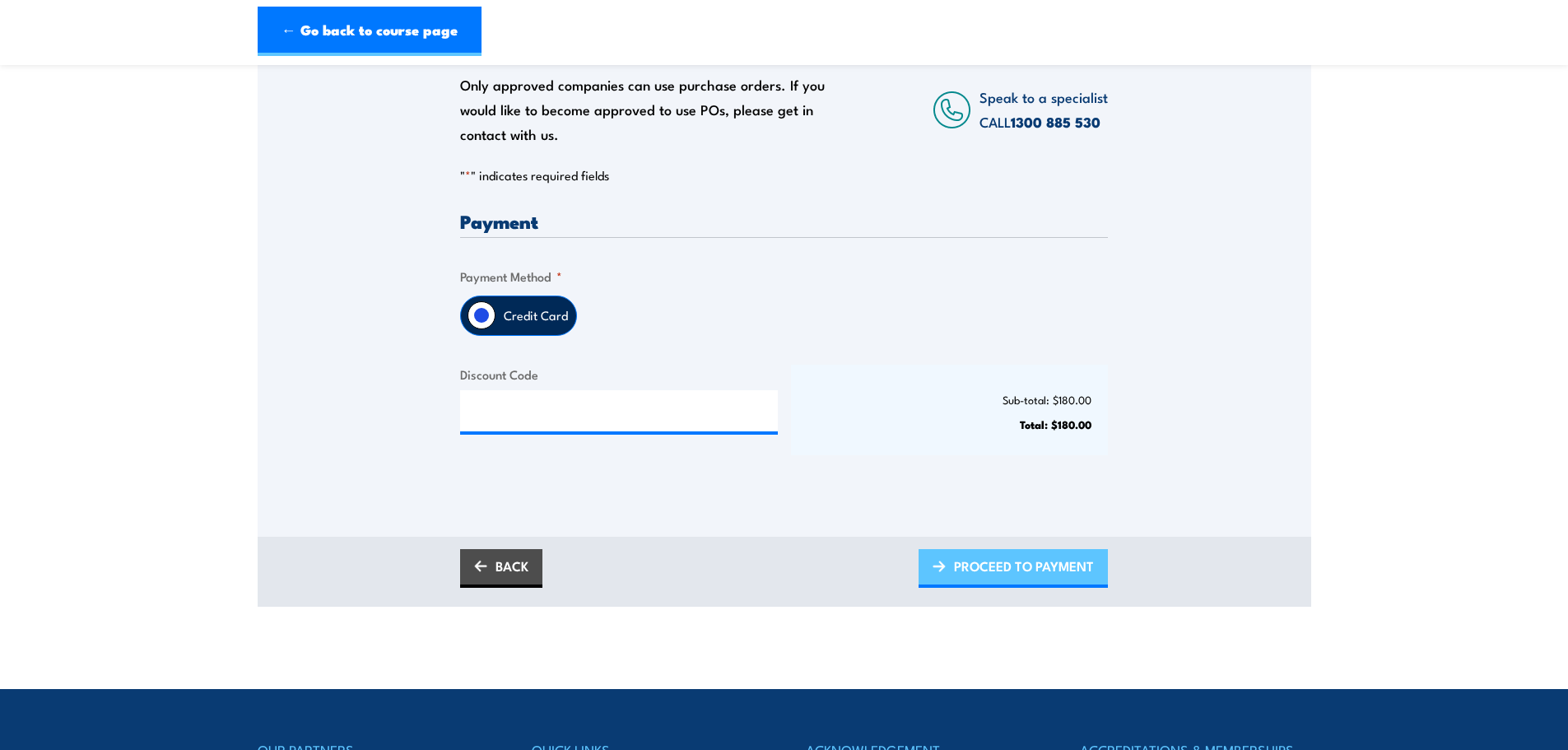
scroll to position [329, 0]
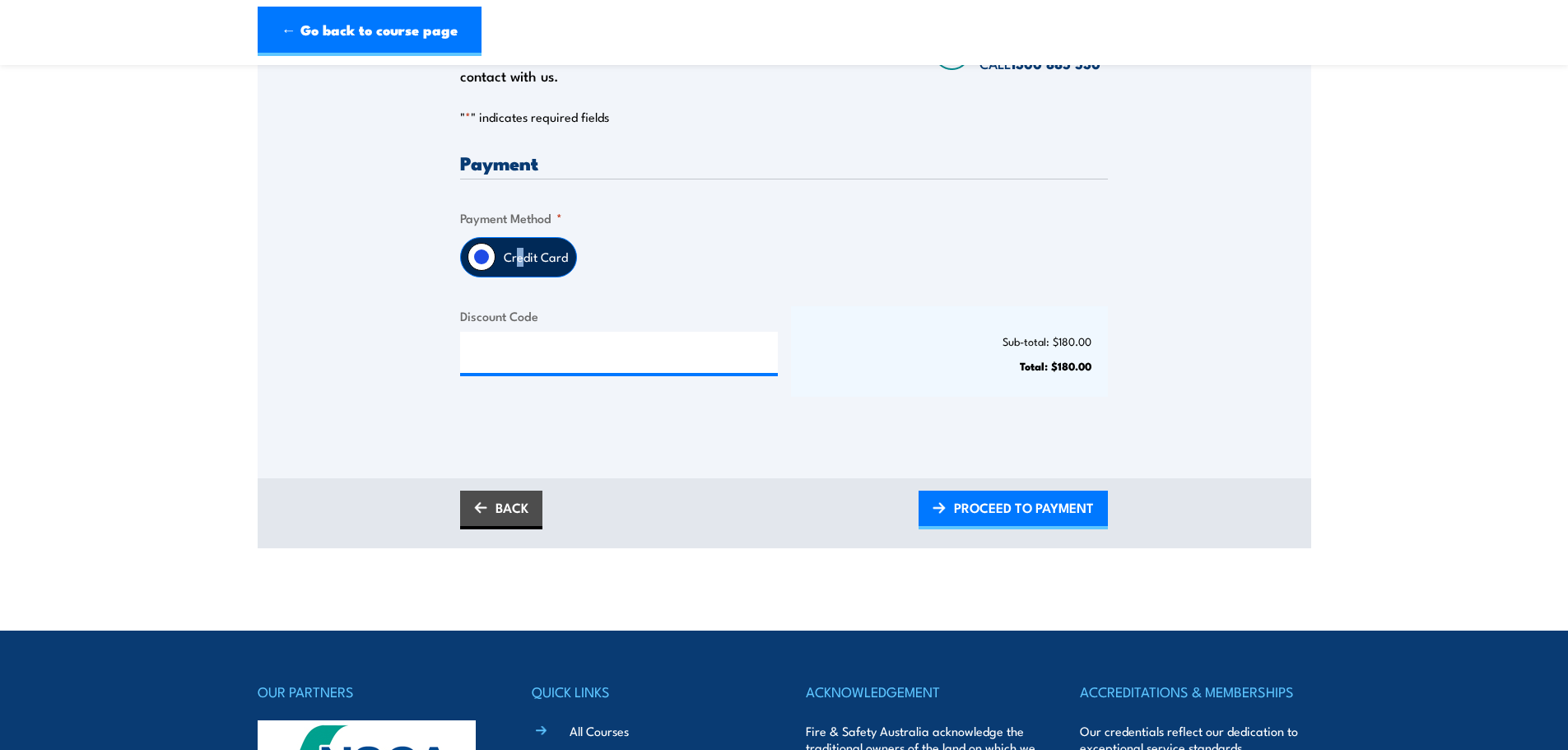
click at [520, 259] on label "Credit Card" at bounding box center [535, 257] width 80 height 39
drag, startPoint x: 481, startPoint y: 245, endPoint x: 362, endPoint y: 278, distance: 123.5
click at [616, 263] on div "Credit Card" at bounding box center [784, 257] width 648 height 41
click at [483, 256] on input "Credit Card" at bounding box center [482, 256] width 28 height 28
drag, startPoint x: 481, startPoint y: 258, endPoint x: 573, endPoint y: 262, distance: 92.1
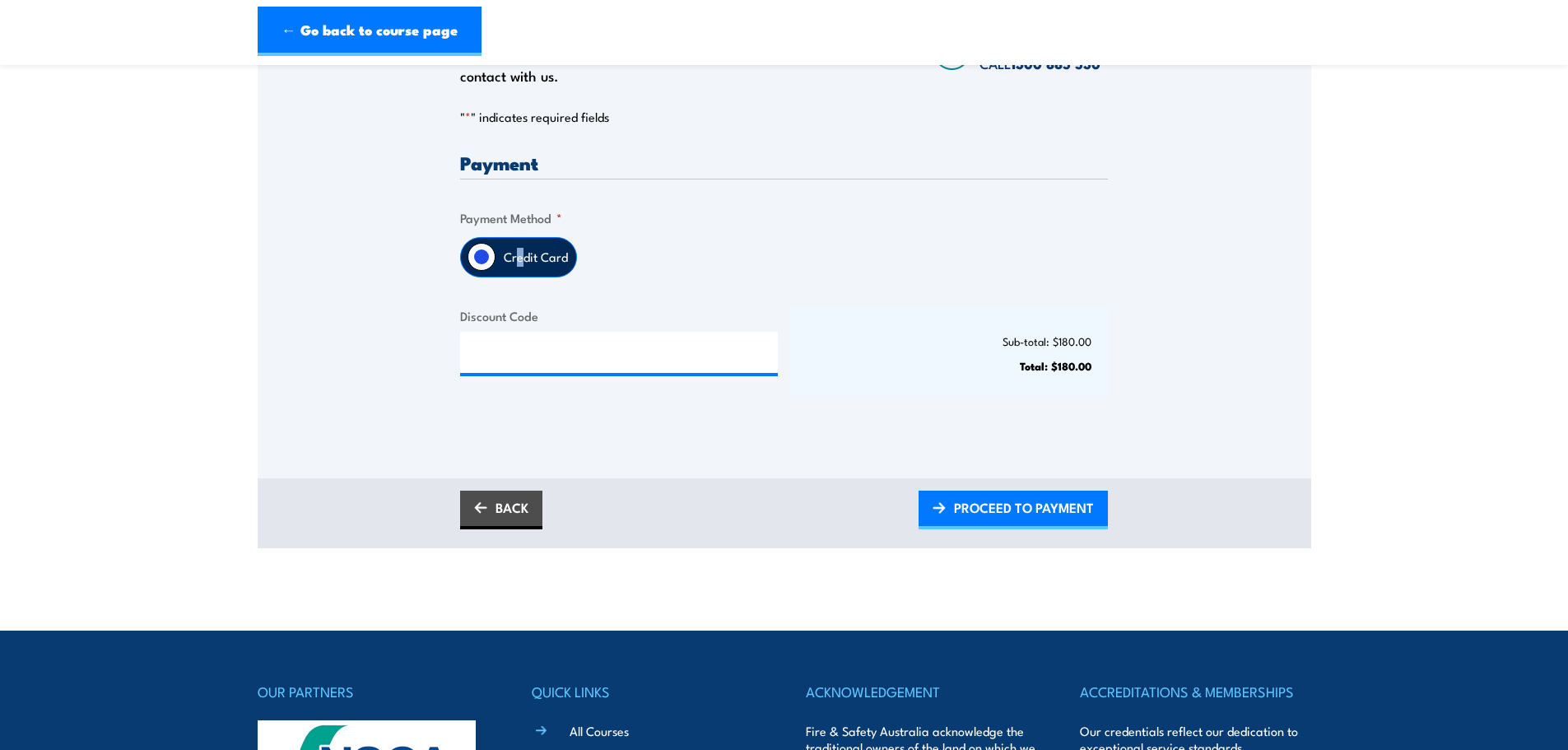
click at [687, 246] on div "Credit Card" at bounding box center [784, 257] width 648 height 41
click at [560, 262] on label "Credit Card" at bounding box center [535, 257] width 80 height 39
click at [496, 262] on input "Credit Card" at bounding box center [482, 256] width 28 height 28
drag, startPoint x: 485, startPoint y: 248, endPoint x: 578, endPoint y: 273, distance: 96.3
click at [571, 258] on div "Credit Card" at bounding box center [519, 257] width 117 height 41
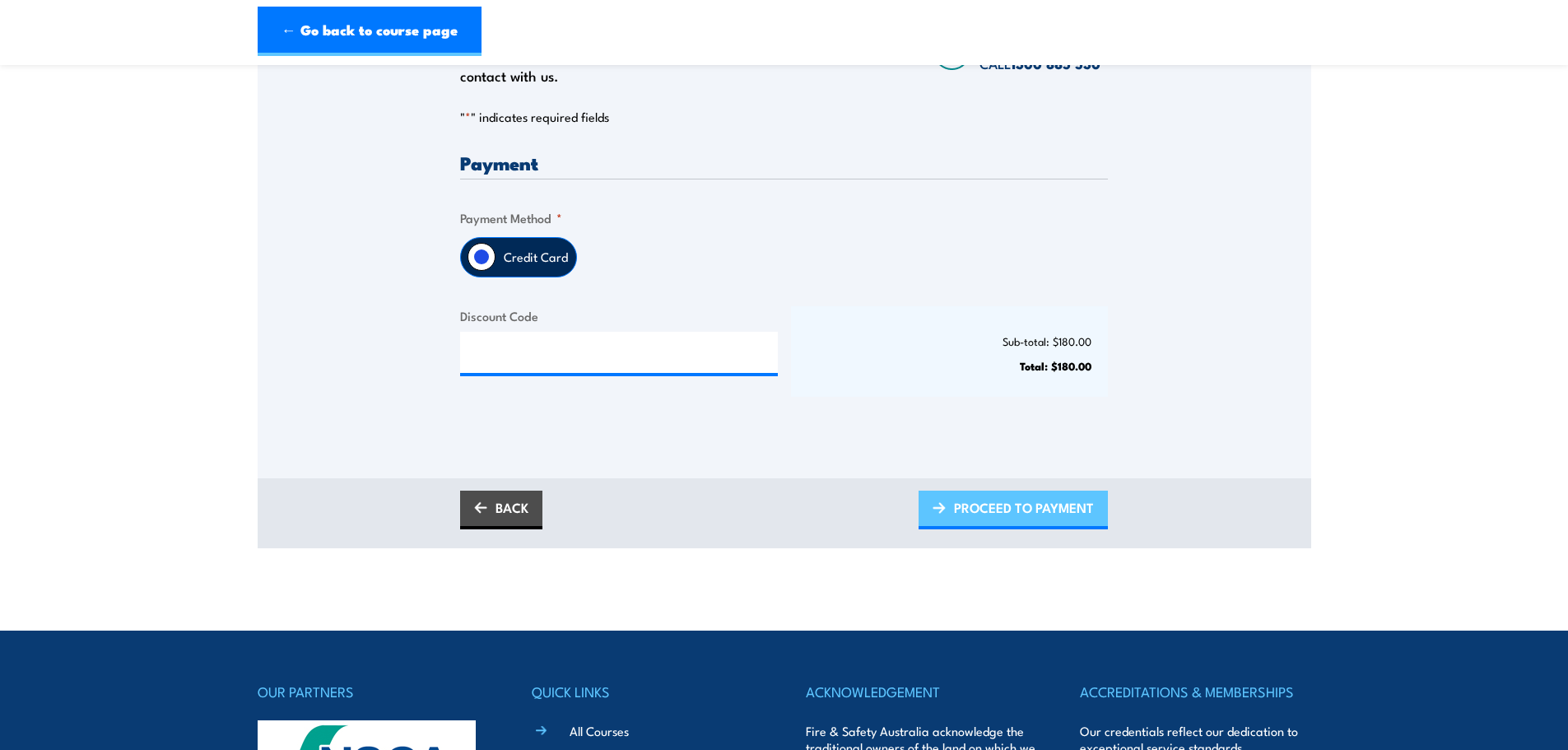
click at [993, 506] on span "PROCEED TO PAYMENT" at bounding box center [1024, 506] width 140 height 43
